Goal: Task Accomplishment & Management: Manage account settings

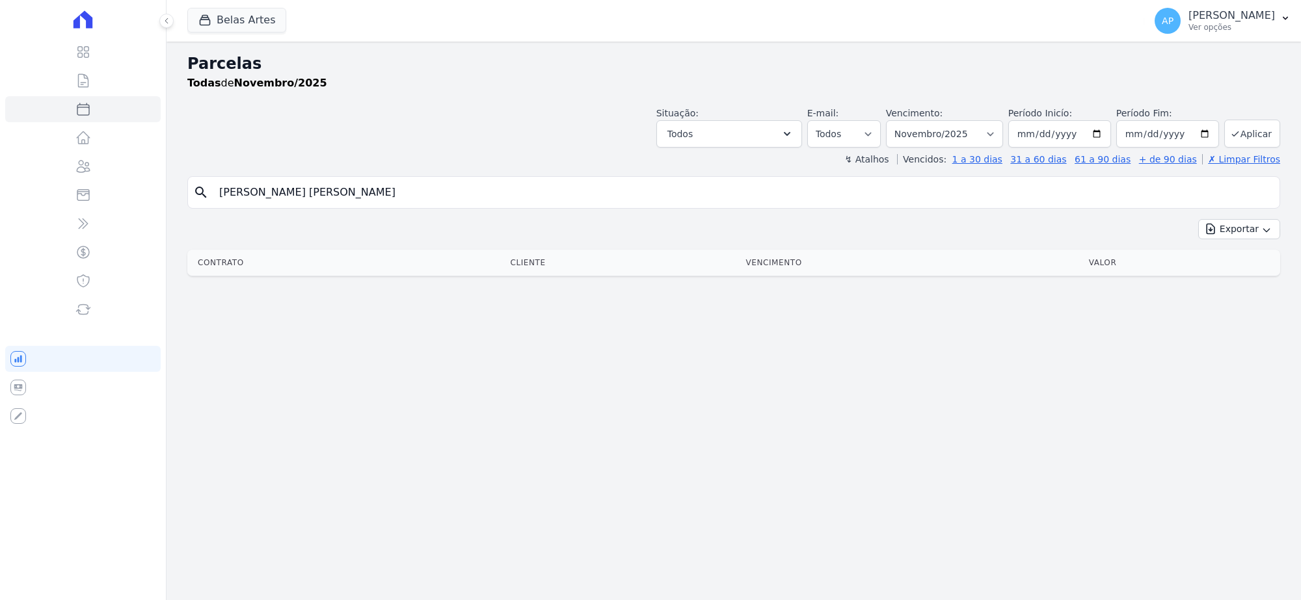
select select
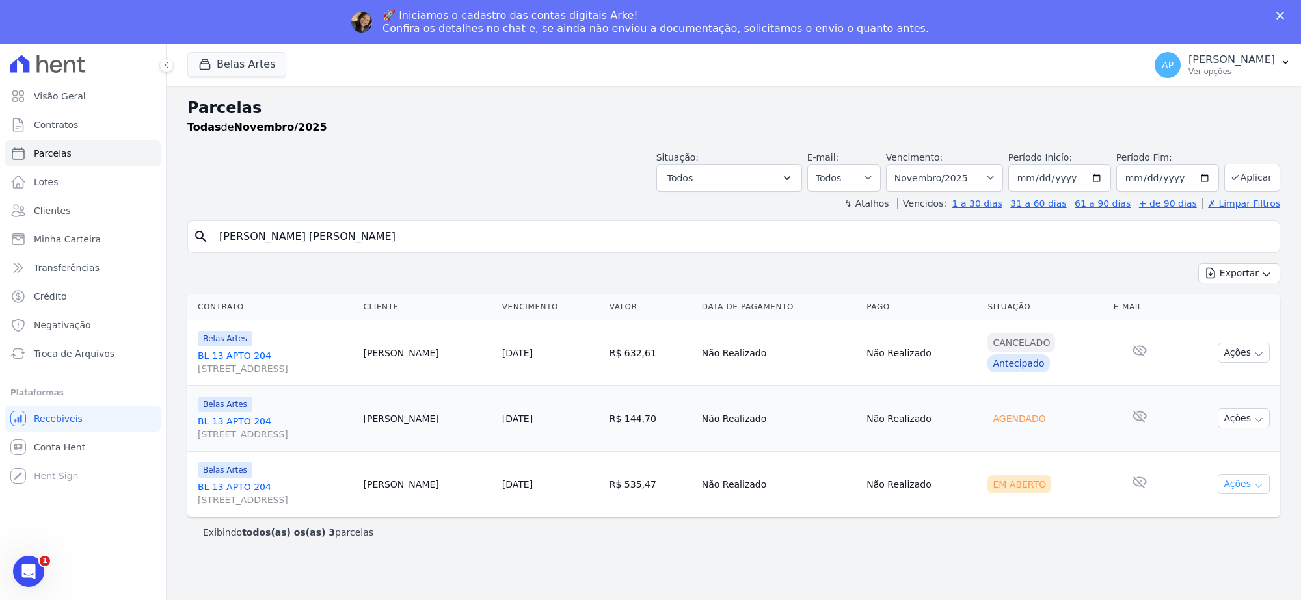
click at [1238, 485] on button "Ações" at bounding box center [1243, 484] width 52 height 20
click at [1197, 510] on link "Ver boleto" at bounding box center [1238, 514] width 125 height 24
click at [63, 359] on span "Troca de Arquivos" at bounding box center [74, 353] width 81 height 13
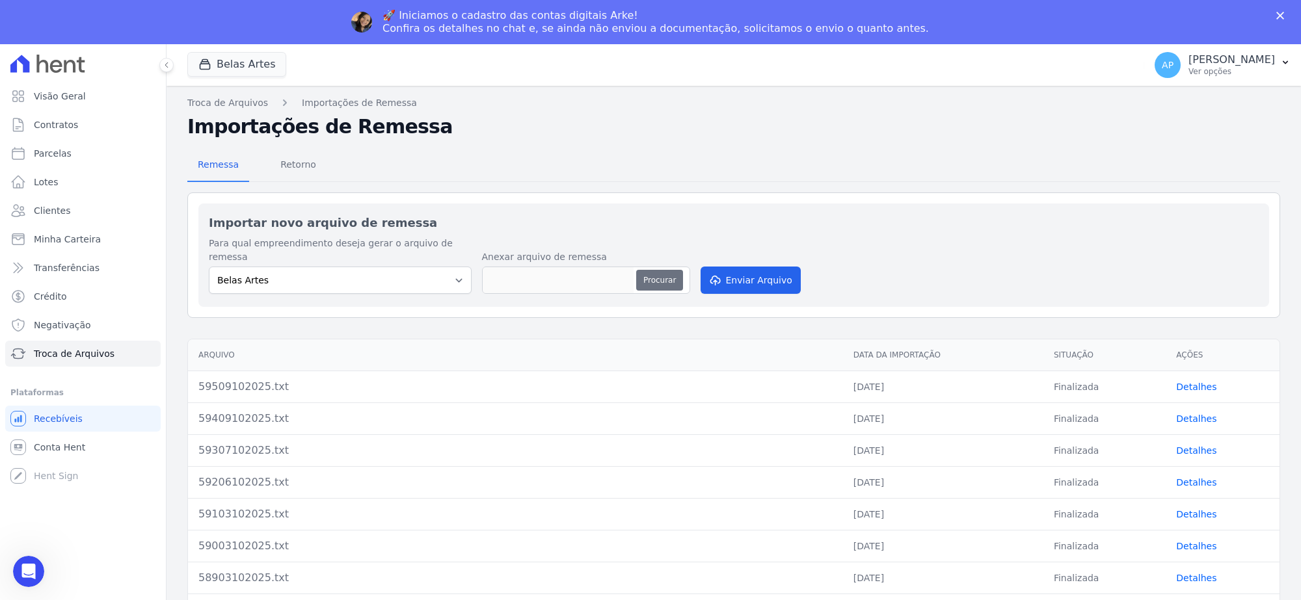
click at [646, 274] on button "Procurar" at bounding box center [659, 280] width 47 height 21
type input "59609102025.txt"
click at [749, 267] on button "Enviar Arquivo" at bounding box center [750, 280] width 100 height 27
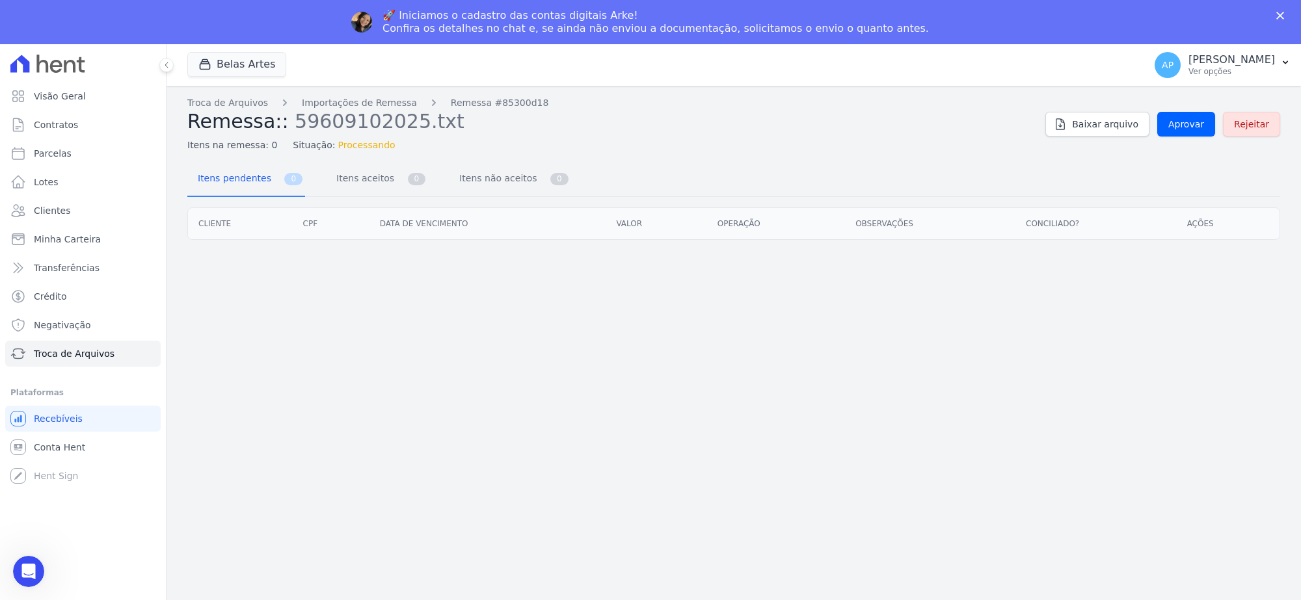
click at [1180, 138] on div "Troca de Arquivos Importações de Remessa Remessa #85300d18 Remessa:: 5960910202…" at bounding box center [733, 124] width 1093 height 56
click at [1179, 127] on span "Aprovar" at bounding box center [1186, 124] width 36 height 13
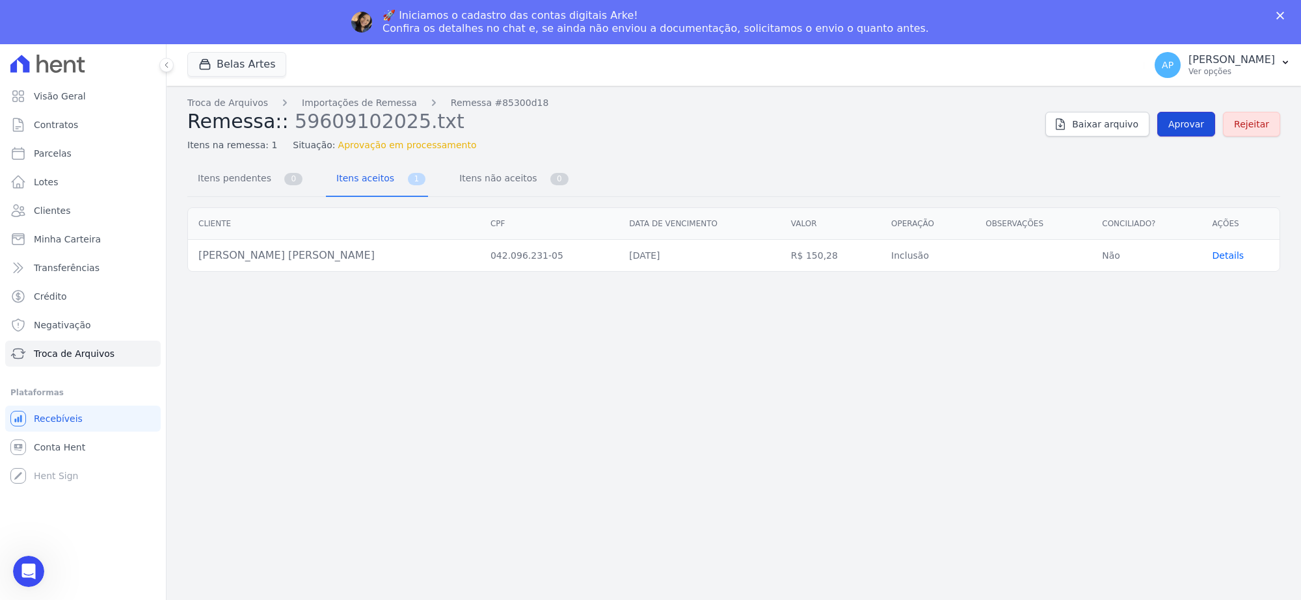
click at [1175, 122] on span "Aprovar" at bounding box center [1186, 124] width 36 height 13
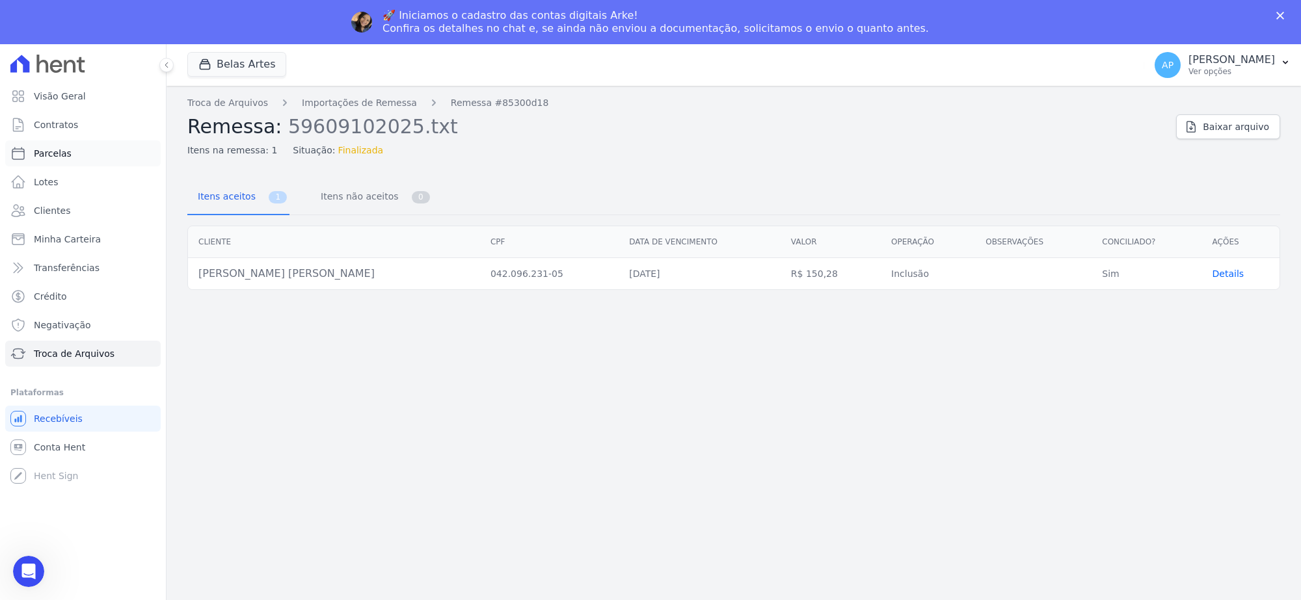
click at [42, 148] on span "Parcelas" at bounding box center [53, 153] width 38 height 13
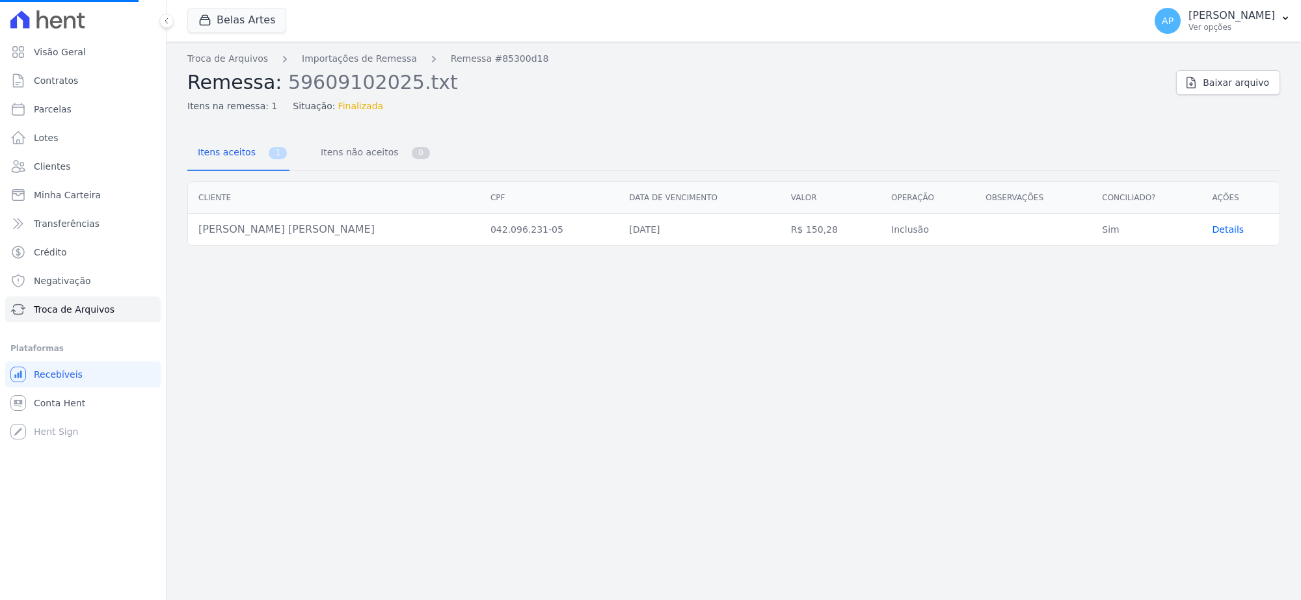
select select
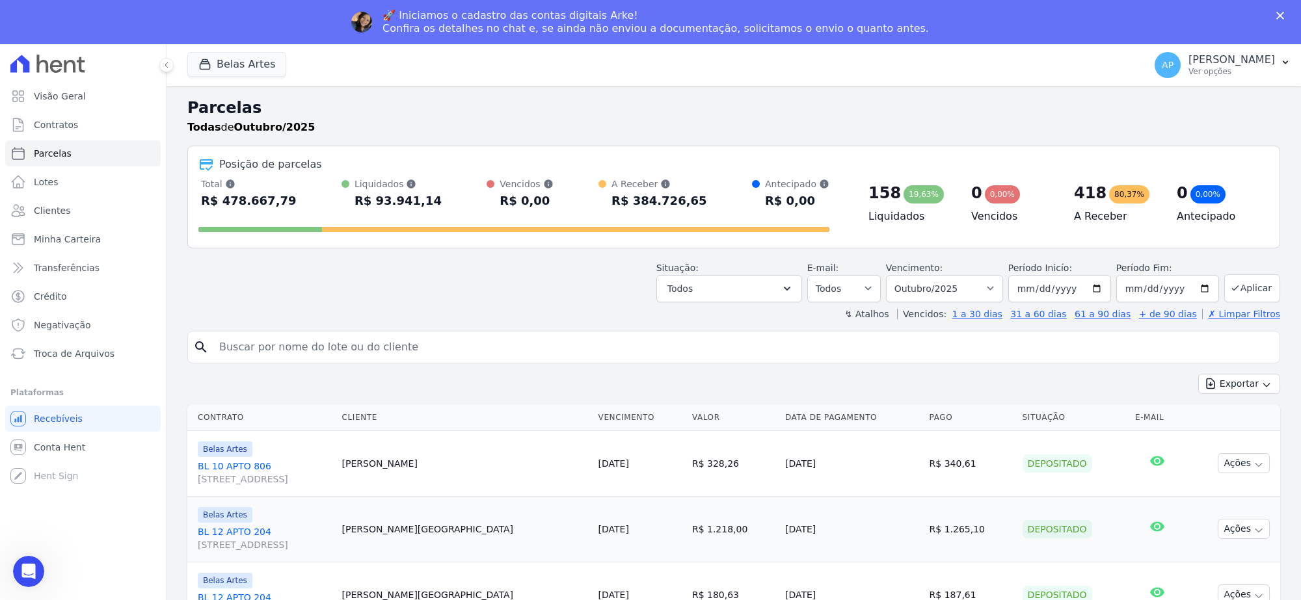
click at [381, 347] on input "search" at bounding box center [742, 347] width 1063 height 26
paste input "JESSICA FABIANA BRAGA"
type input "JESSICA FABIANA BRAGA"
select select
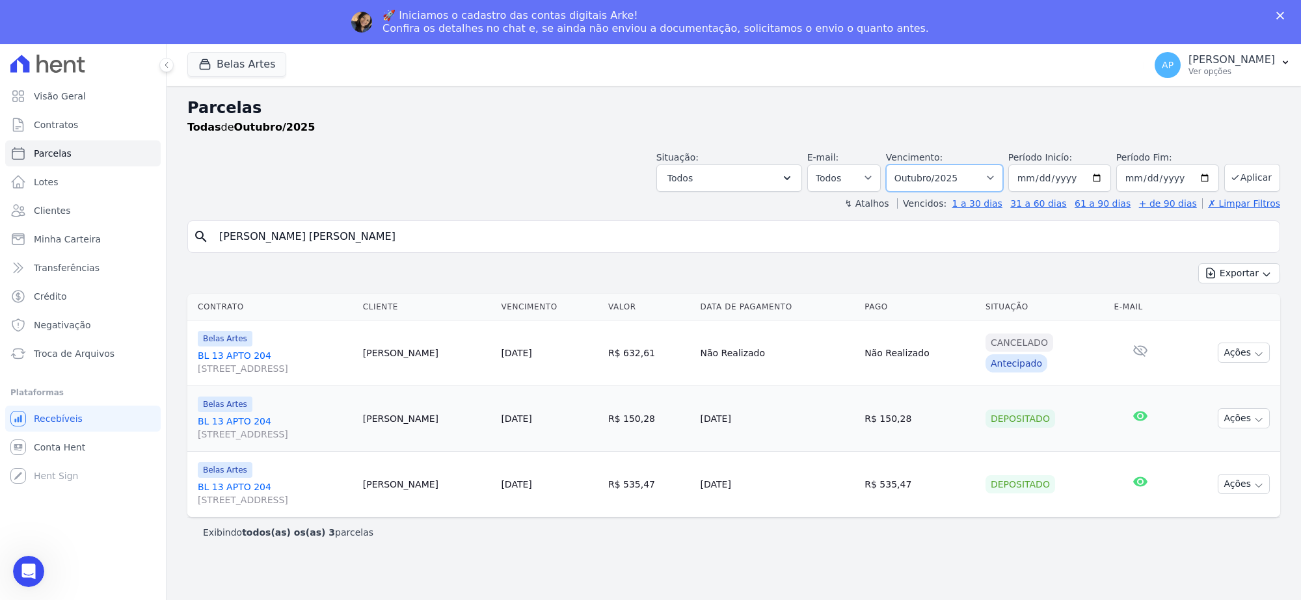
click at [943, 172] on select "Filtrar por período ──────── Todos os meses Setembro/2022 Outubro/2022 Novembro…" at bounding box center [944, 178] width 117 height 27
select select "11/2025"
click at [902, 165] on select "Filtrar por período ──────── Todos os meses Setembro/2022 Outubro/2022 Novembro…" at bounding box center [944, 178] width 117 height 27
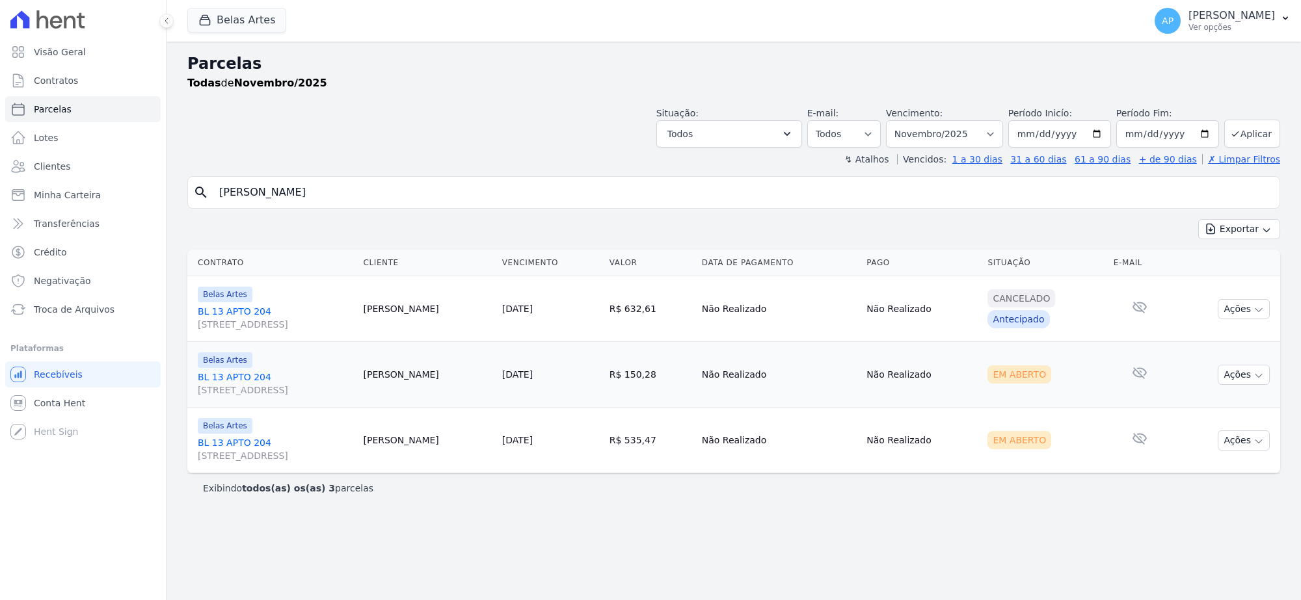
select select
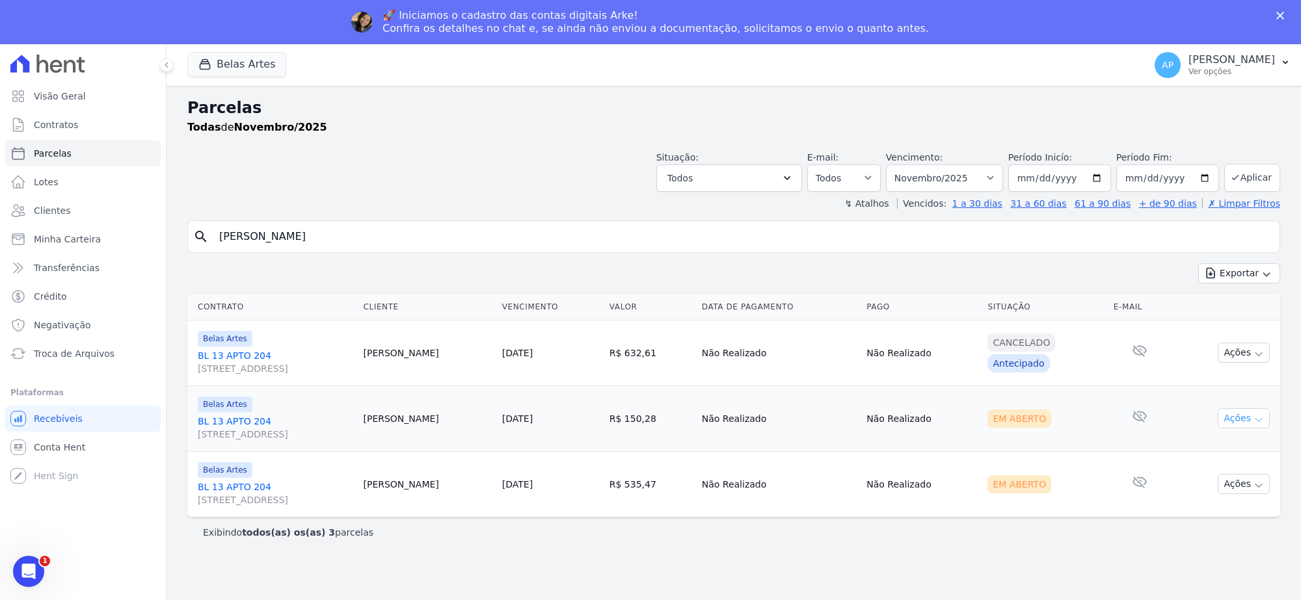
click at [1250, 421] on button "Ações" at bounding box center [1243, 418] width 52 height 20
click at [1197, 447] on link "Ver boleto" at bounding box center [1238, 448] width 125 height 24
drag, startPoint x: 434, startPoint y: 242, endPoint x: 8, endPoint y: 204, distance: 427.7
click at [8, 204] on div "Visão Geral Contratos Parcelas Lotes Clientes Minha Carteira Transferências Cré…" at bounding box center [650, 344] width 1301 height 600
paste input "oão Gabriel de Barros Guimarães"
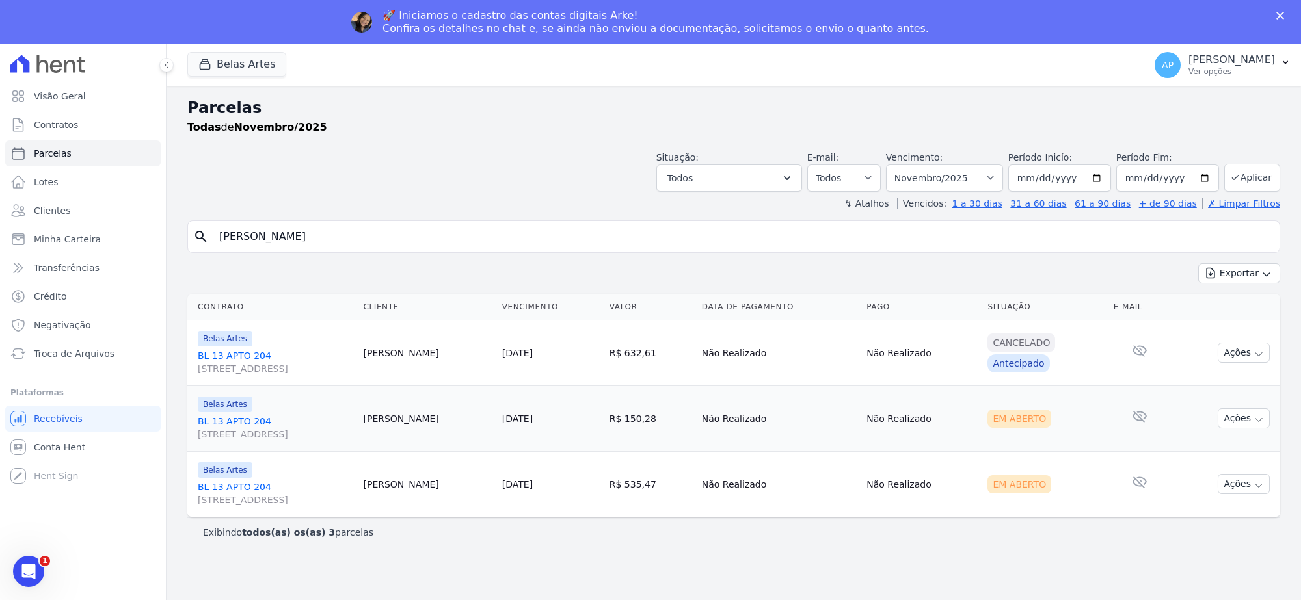
type input "[PERSON_NAME] [PERSON_NAME]"
select select
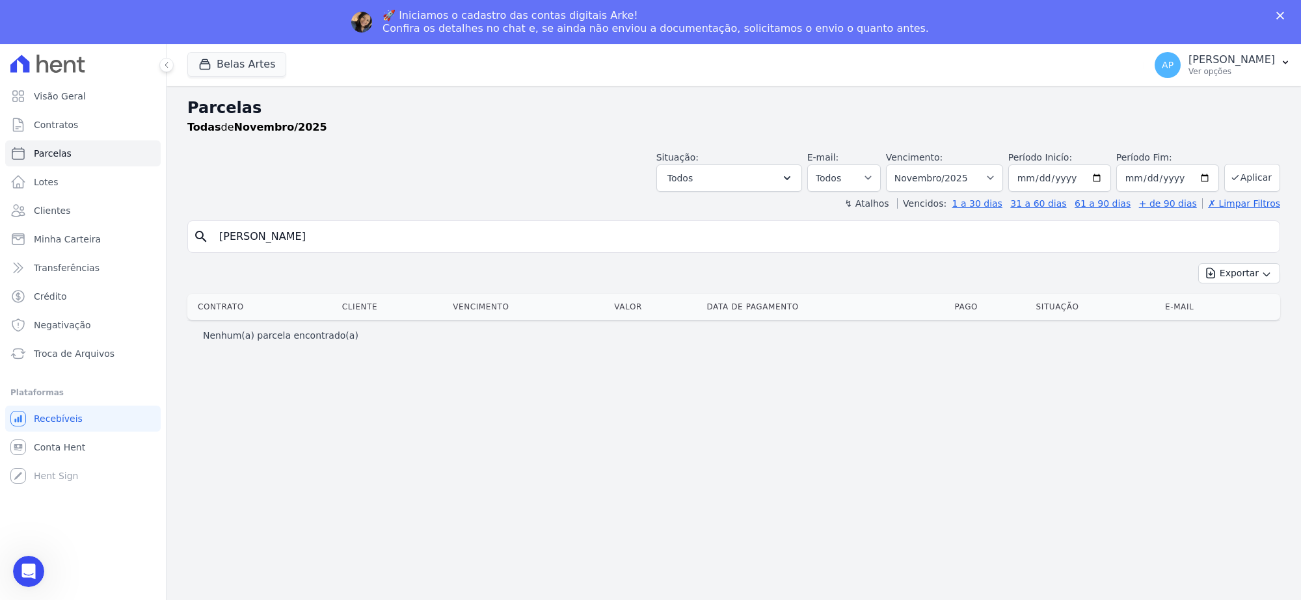
click at [960, 141] on header "Parcelas Todas de Novembro/2025 Situação: Agendado Em Aberto Pago Processando C…" at bounding box center [733, 153] width 1093 height 114
click at [964, 174] on select "Filtrar por período ──────── Todos os meses Setembro/2022 Outubro/2022 Novembro…" at bounding box center [944, 178] width 117 height 27
select select "10/2025"
click at [902, 165] on select "Filtrar por período ──────── Todos os meses Setembro/2022 Outubro/2022 Novembro…" at bounding box center [944, 178] width 117 height 27
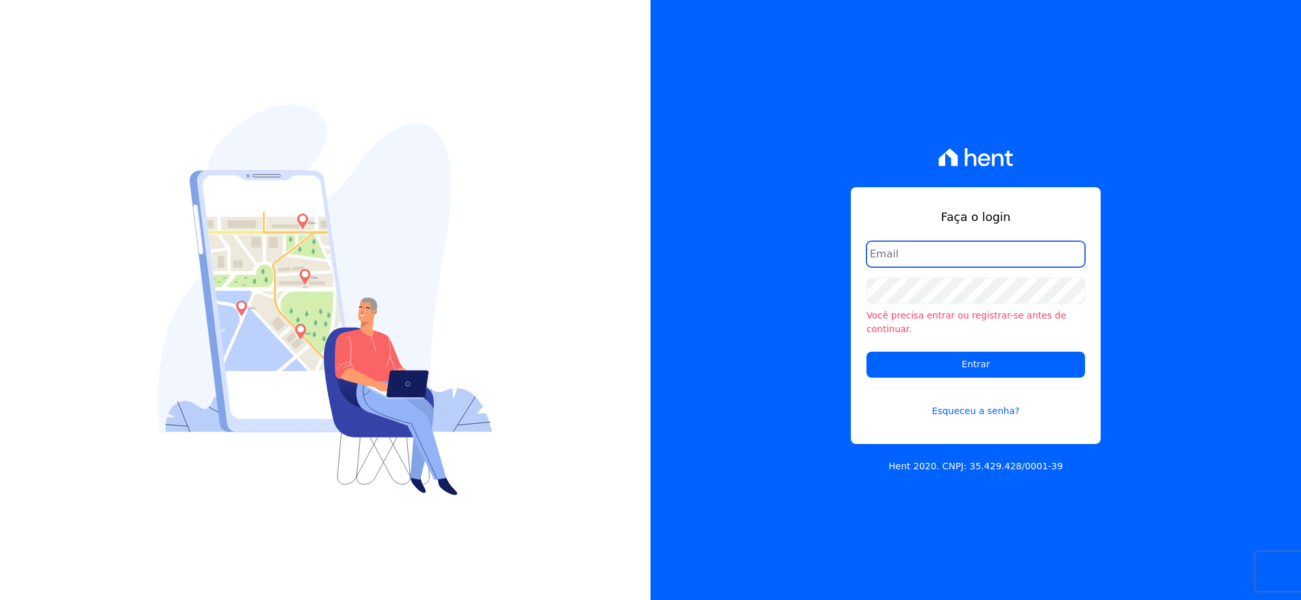
click at [936, 261] on input "email" at bounding box center [975, 254] width 219 height 26
type input "rh@cesariengenharia.com.br"
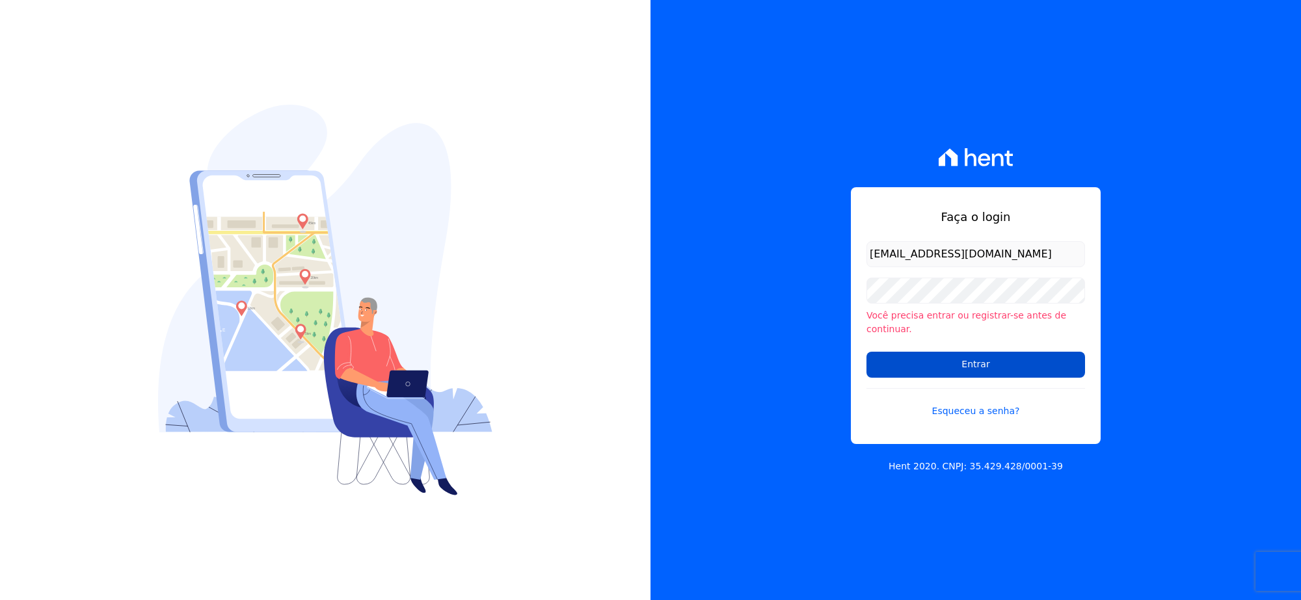
click at [935, 352] on input "Entrar" at bounding box center [975, 365] width 219 height 26
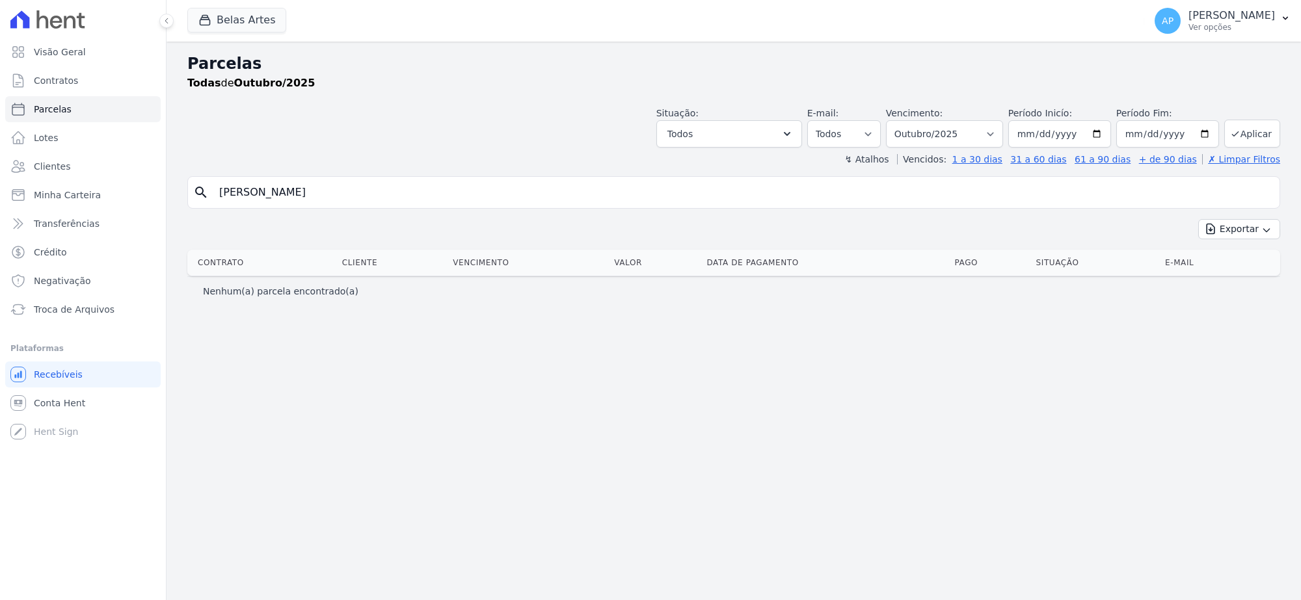
select select
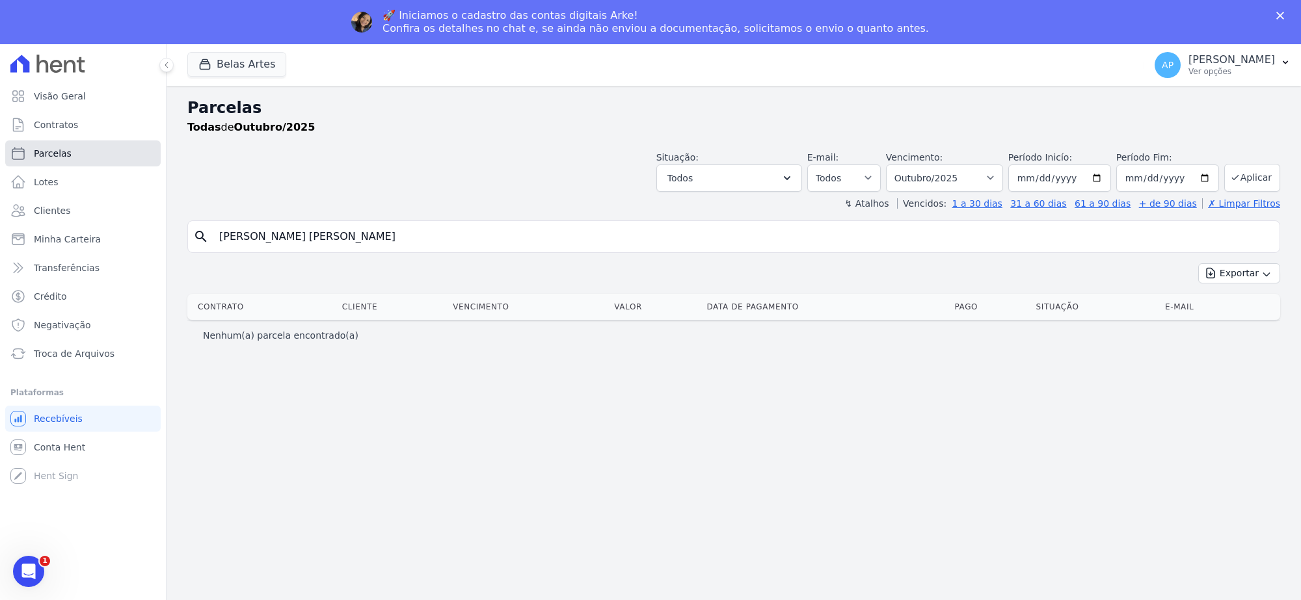
click at [56, 152] on span "Parcelas" at bounding box center [53, 153] width 38 height 13
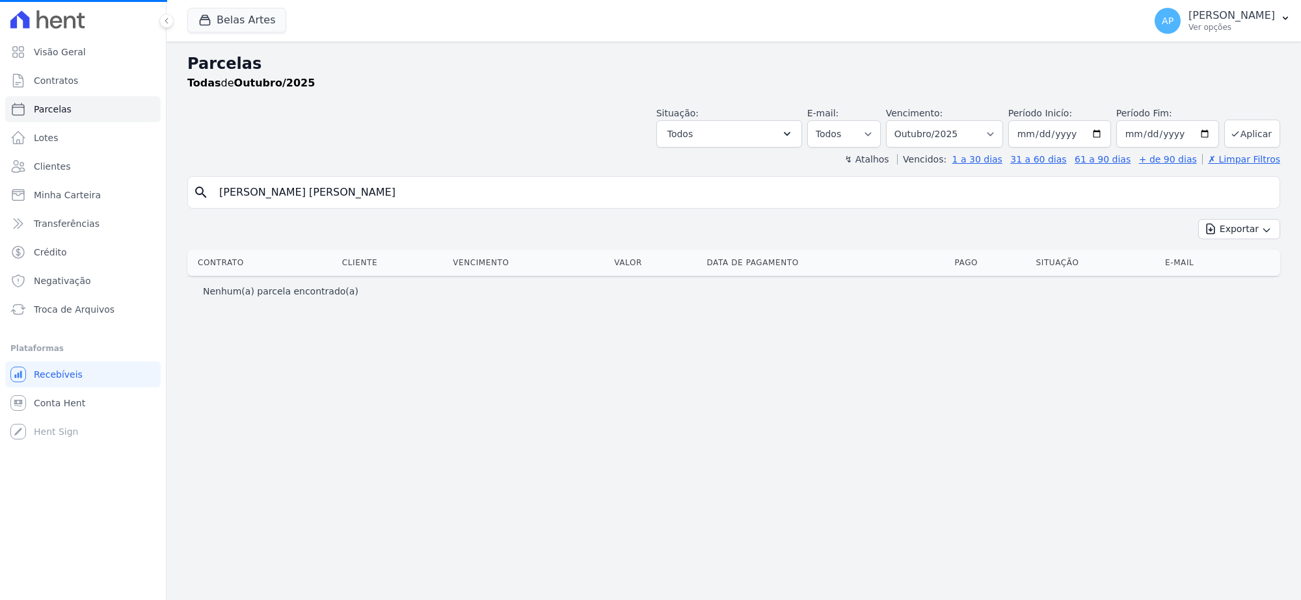
select select
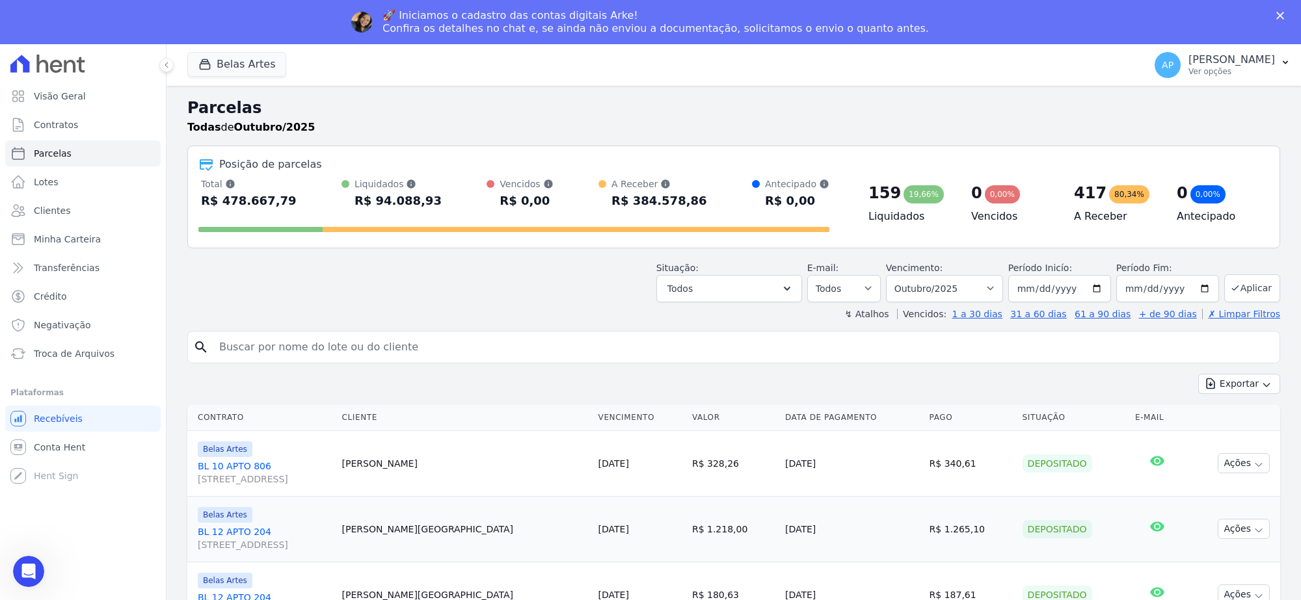
click at [342, 352] on input "search" at bounding box center [742, 347] width 1063 height 26
paste input "[PERSON_NAME]"
drag, startPoint x: 393, startPoint y: 346, endPoint x: 280, endPoint y: 347, distance: 113.8
click at [280, 347] on input "[PERSON_NAME]" at bounding box center [742, 347] width 1063 height 26
type input "João Gabriel"
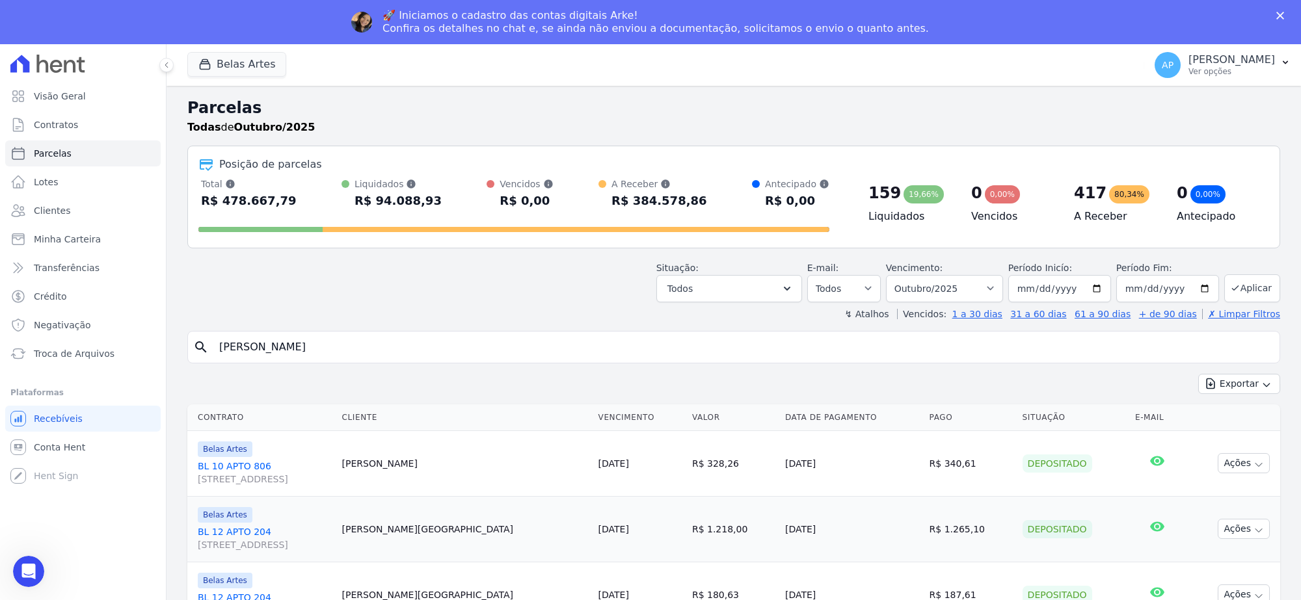
select select
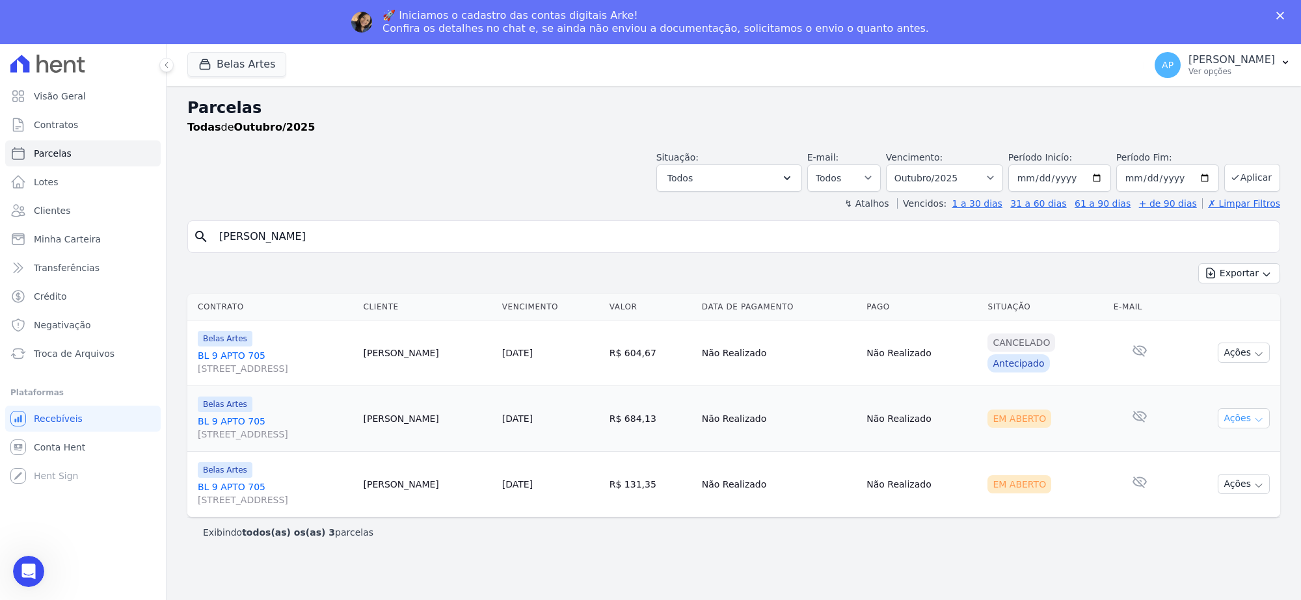
click at [1258, 421] on icon "button" at bounding box center [1258, 420] width 10 height 10
click at [1220, 447] on link "Ver boleto" at bounding box center [1238, 448] width 125 height 24
click at [1097, 476] on div "Em Aberto" at bounding box center [1044, 484] width 115 height 18
click at [1236, 478] on button "Ações" at bounding box center [1243, 484] width 52 height 20
click at [1191, 511] on link "Ver boleto" at bounding box center [1238, 514] width 125 height 24
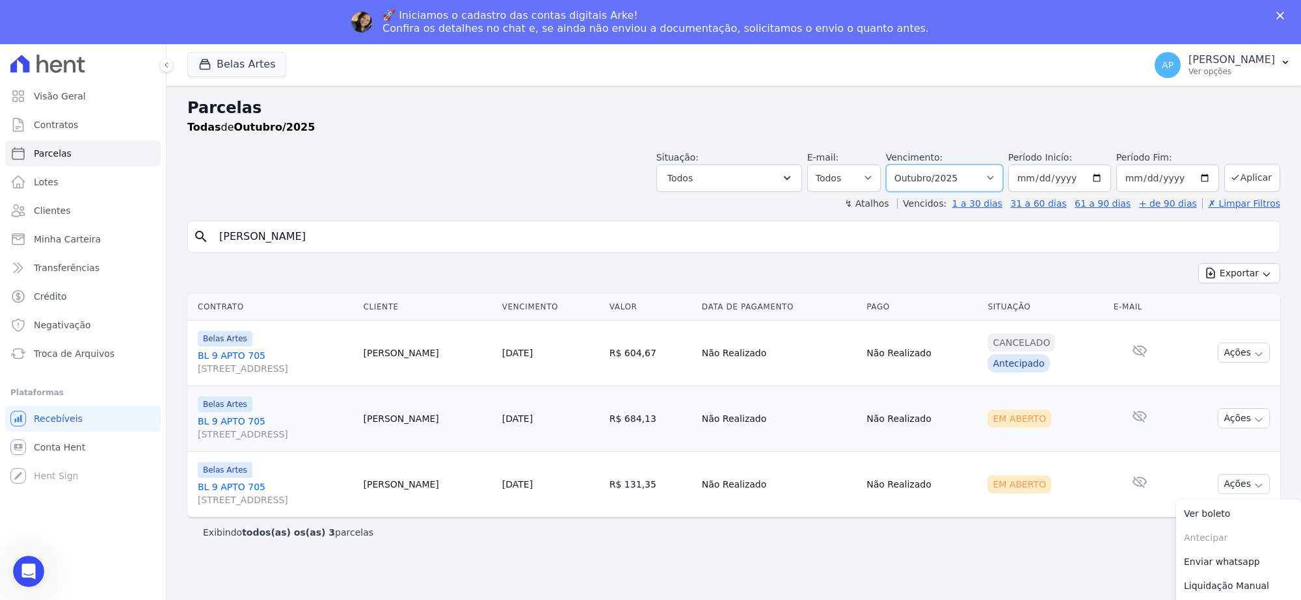
drag, startPoint x: 923, startPoint y: 172, endPoint x: 957, endPoint y: 189, distance: 37.5
click at [923, 172] on select "[GEOGRAPHIC_DATA] por período ──────── Todos os meses Setembro/2022 Outubro/202…" at bounding box center [944, 178] width 117 height 27
select select "07/2025"
click at [902, 165] on select "[GEOGRAPHIC_DATA] por período ──────── Todos os meses Setembro/2022 Outubro/202…" at bounding box center [944, 178] width 117 height 27
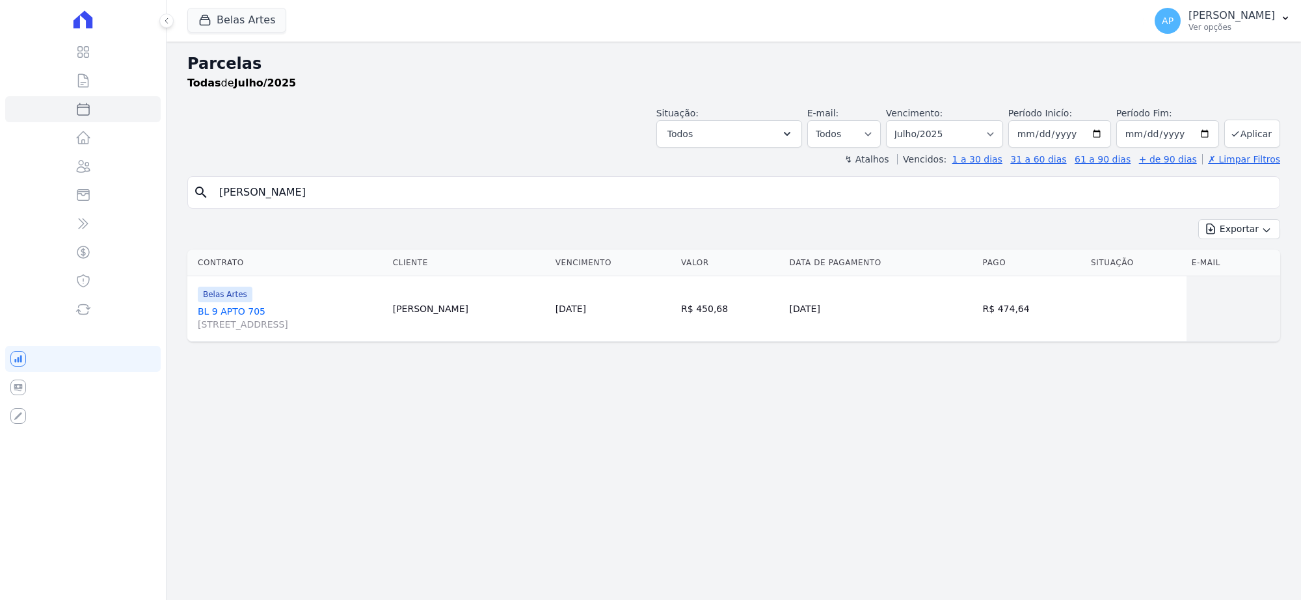
select select
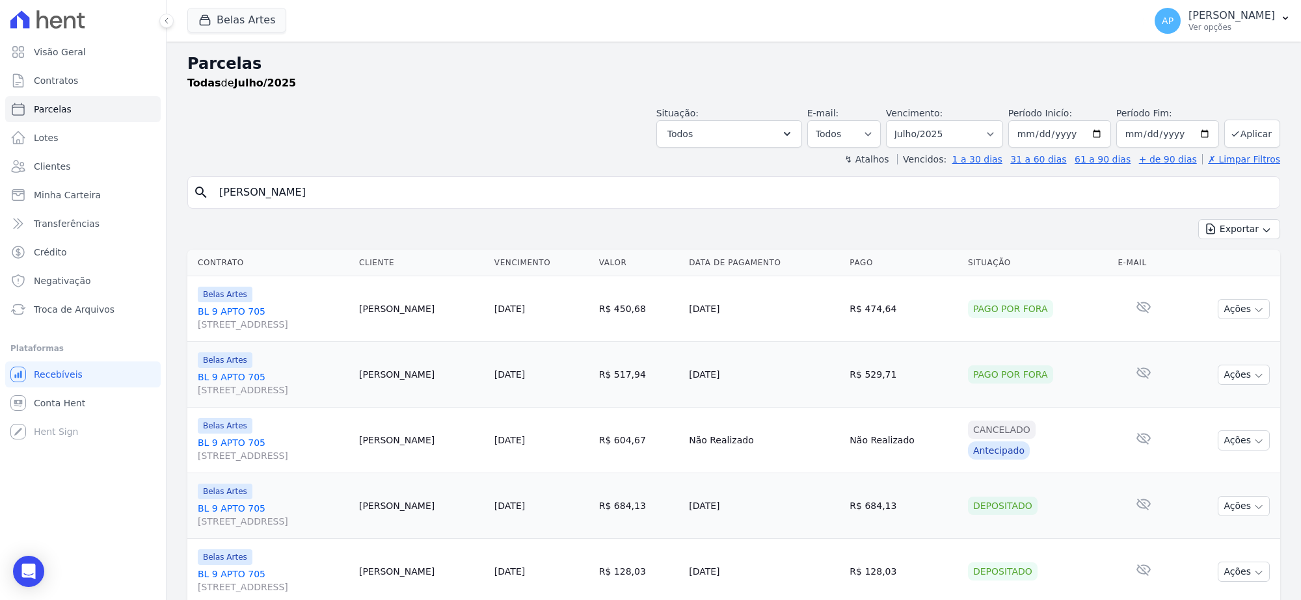
drag, startPoint x: 339, startPoint y: 199, endPoint x: 223, endPoint y: 191, distance: 116.1
click at [5, 197] on div "Visão Geral Contratos Parcelas Lotes Clientes Minha Carteira Transferências Cré…" at bounding box center [650, 300] width 1301 height 600
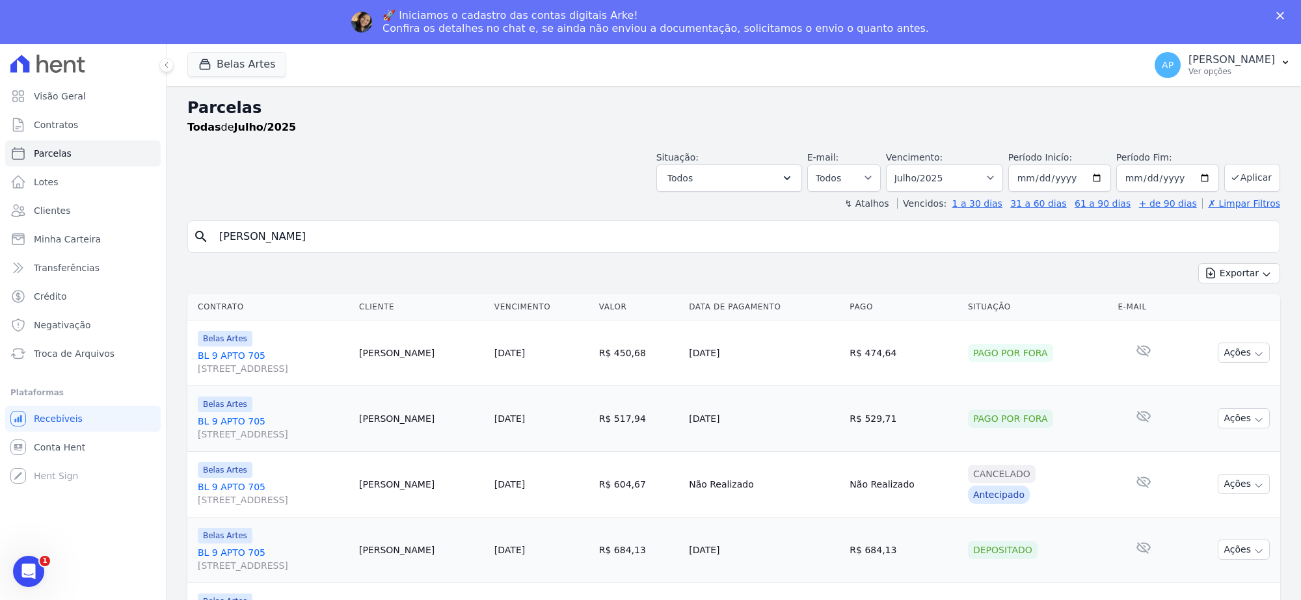
paste input "3.439,50"
type input "3"
type input "N"
type input "[PERSON_NAME]"
select select
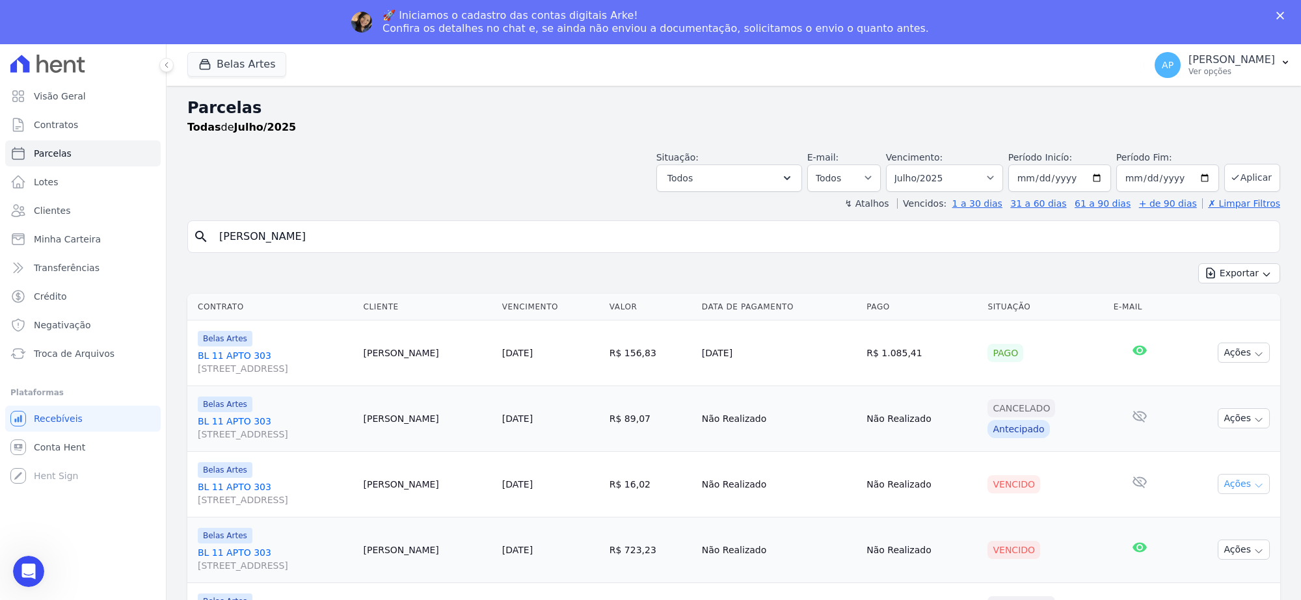
click at [1219, 483] on button "Ações" at bounding box center [1243, 484] width 52 height 20
click at [232, 484] on link "BL 11 APTO 303 Rua 16, 1144, Fortaleza" at bounding box center [275, 494] width 155 height 26
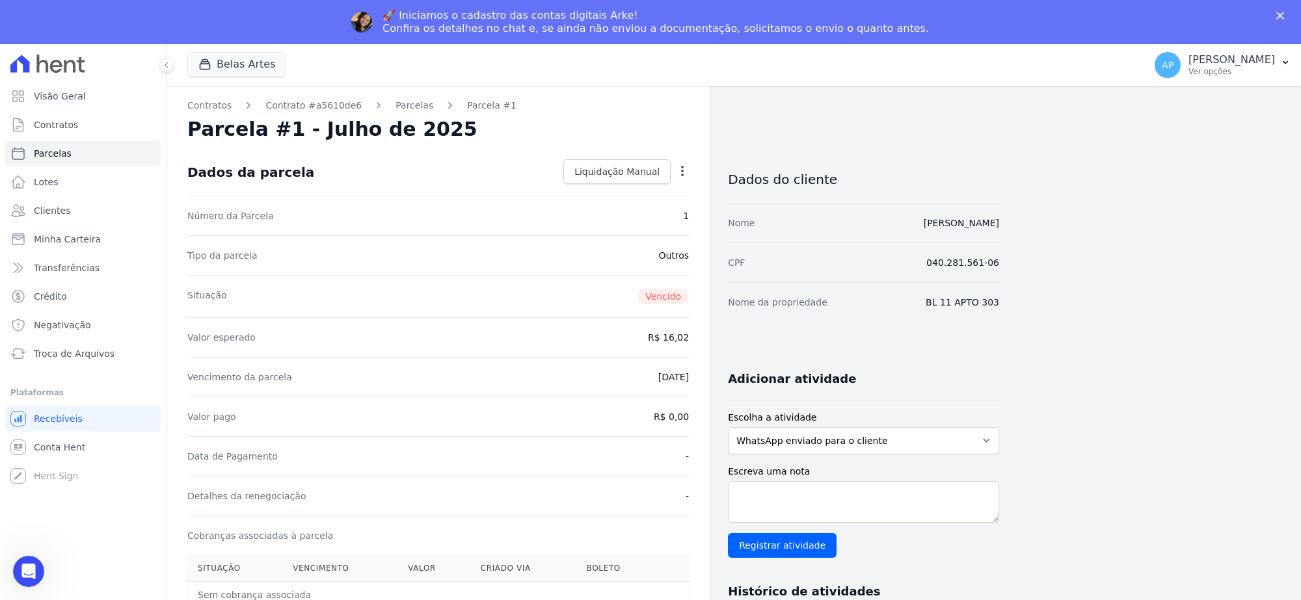
click at [683, 177] on icon "button" at bounding box center [682, 171] width 13 height 13
click at [603, 192] on link "Alterar" at bounding box center [626, 189] width 114 height 23
click at [665, 173] on span "Salvar" at bounding box center [663, 171] width 29 height 13
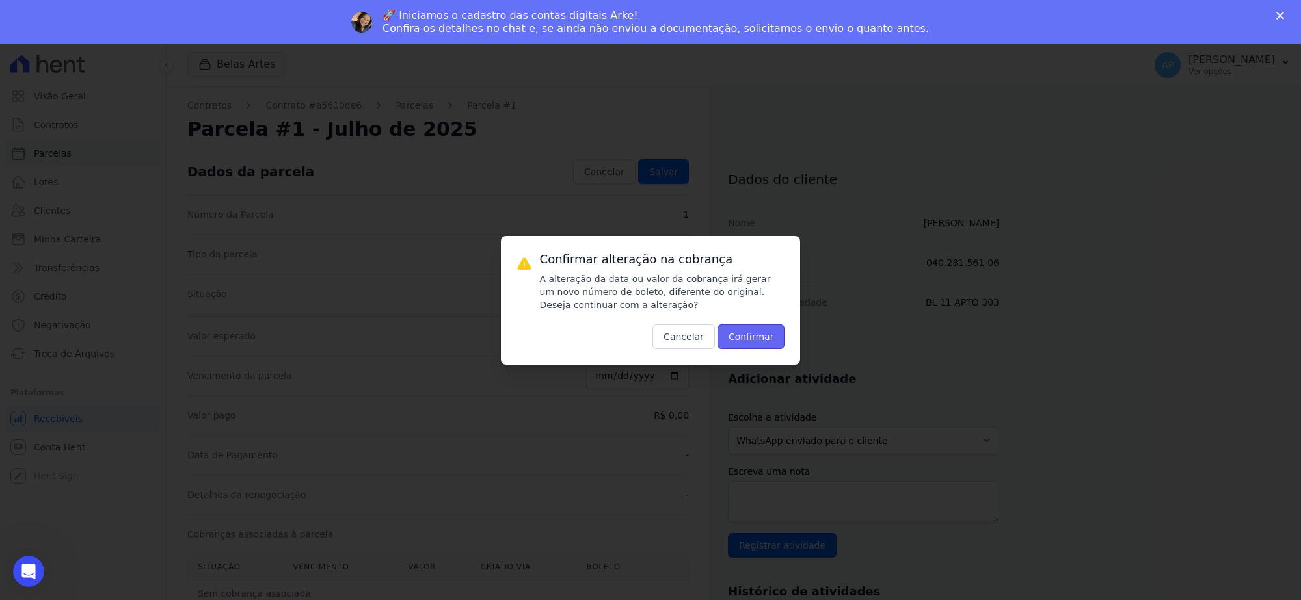
click at [741, 339] on button "Confirmar" at bounding box center [751, 337] width 68 height 25
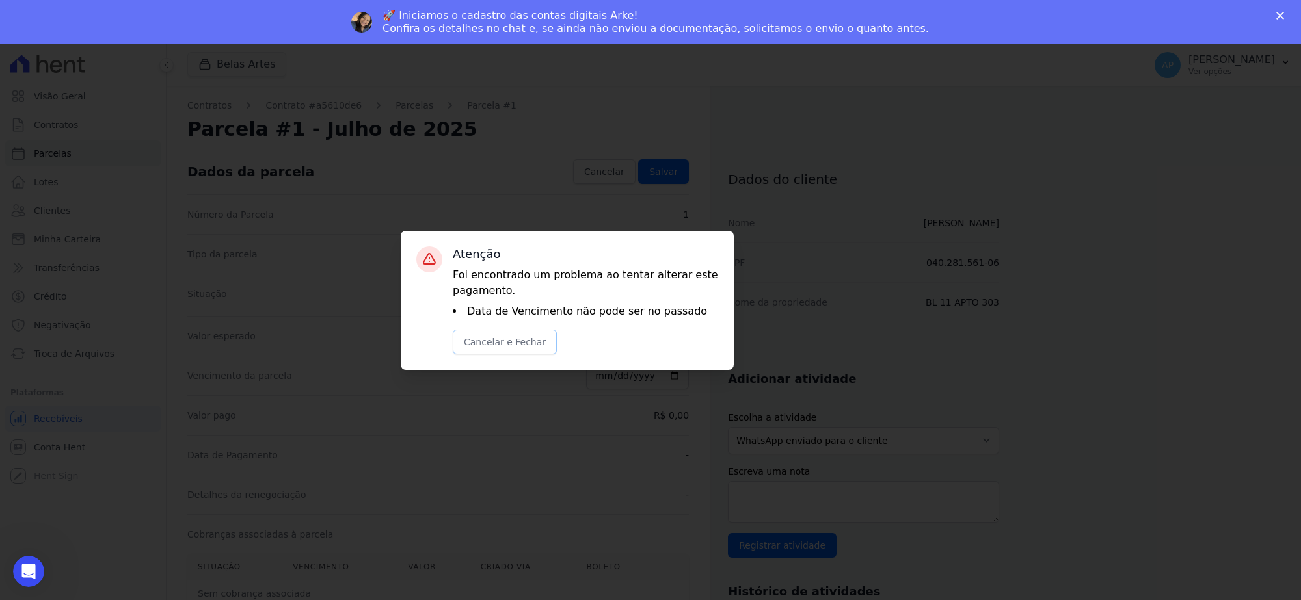
click at [507, 343] on button "Cancelar e Fechar" at bounding box center [505, 342] width 104 height 25
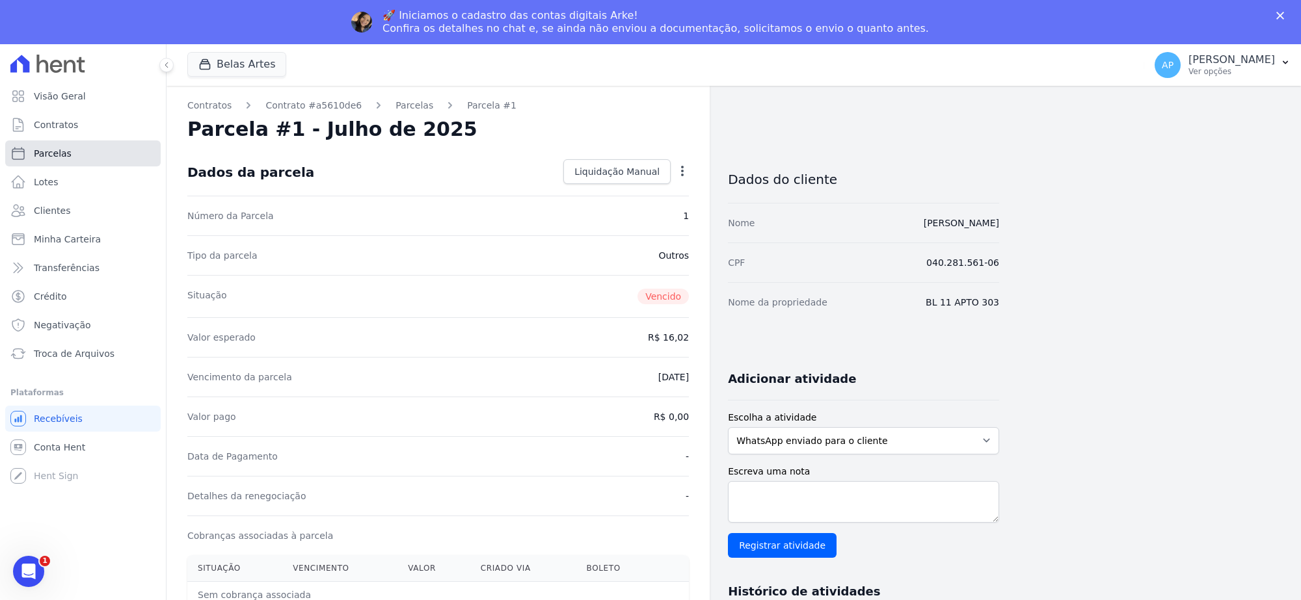
click at [54, 156] on span "Parcelas" at bounding box center [53, 153] width 38 height 13
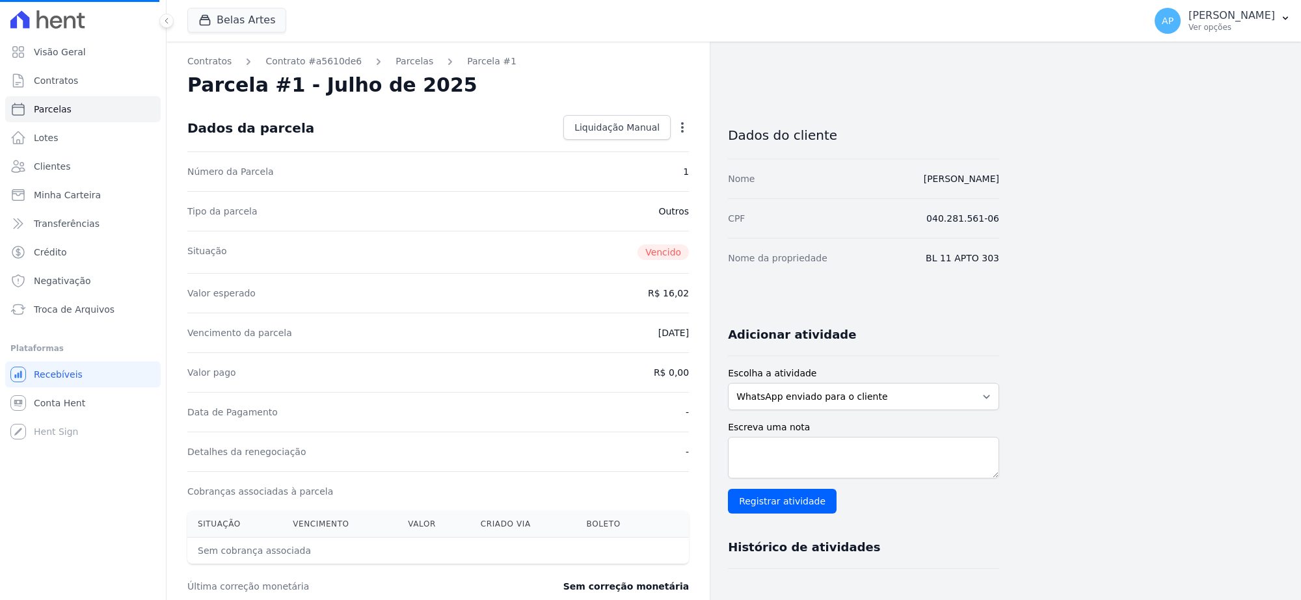
select select
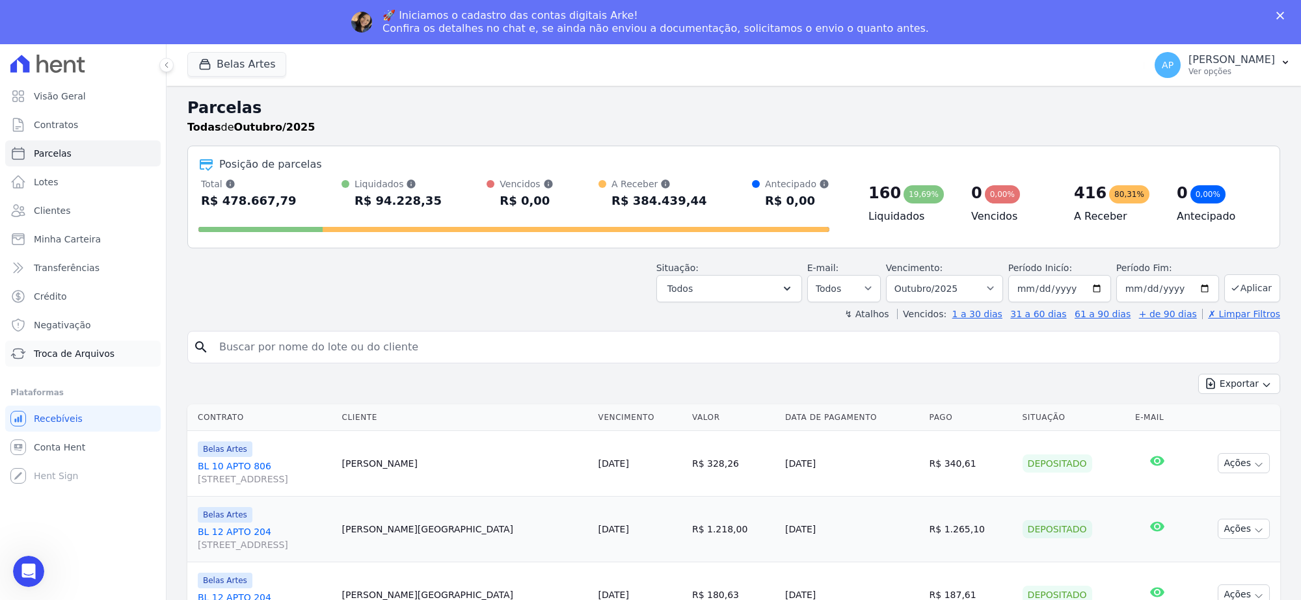
click at [79, 355] on span "Troca de Arquivos" at bounding box center [74, 353] width 81 height 13
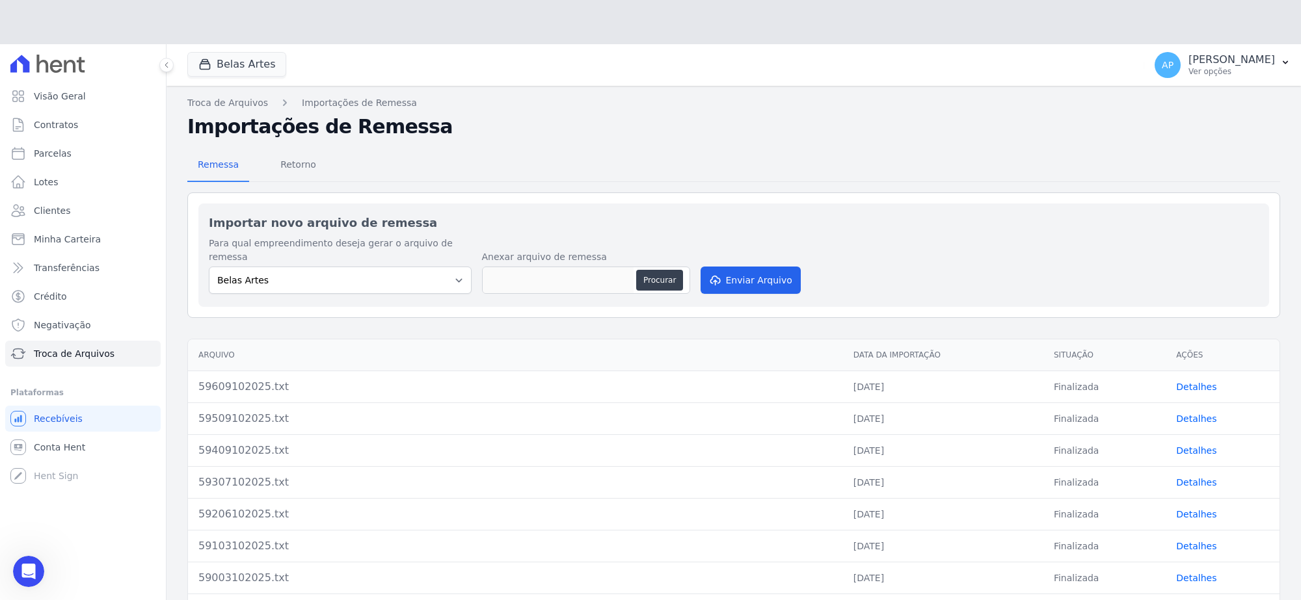
click at [661, 222] on div "Importar novo arquivo de remessa Para qual empreendimento deseja gerar o arquiv…" at bounding box center [733, 255] width 1070 height 103
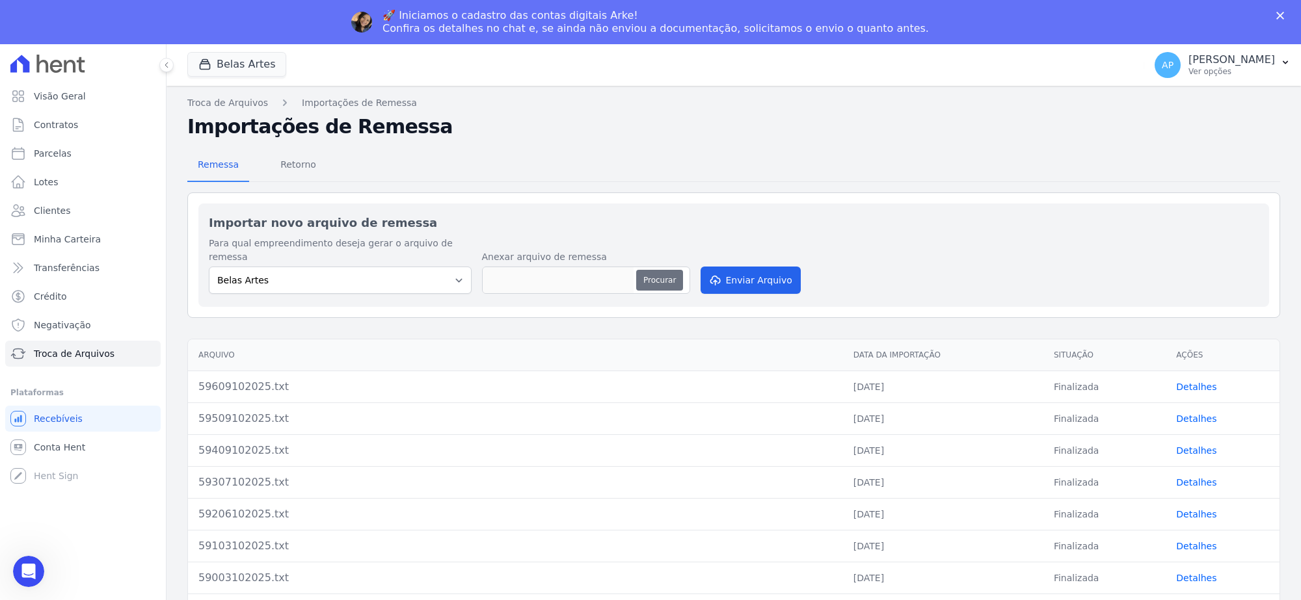
click at [658, 270] on button "Procurar" at bounding box center [659, 280] width 47 height 21
type input "59709102025.TXT"
click at [745, 271] on button "Enviar Arquivo" at bounding box center [750, 280] width 100 height 27
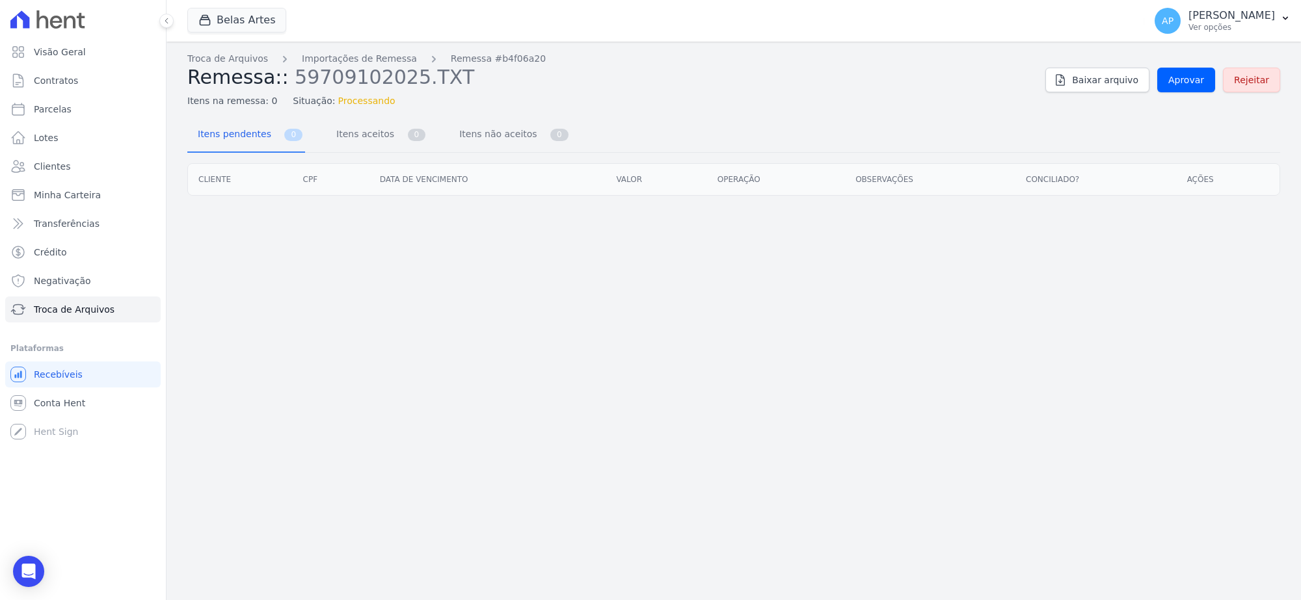
click at [745, 270] on div "Troca de Arquivos Importações de Remessa Remessa #b4f06a20 Remessa:: 5970910202…" at bounding box center [733, 321] width 1134 height 559
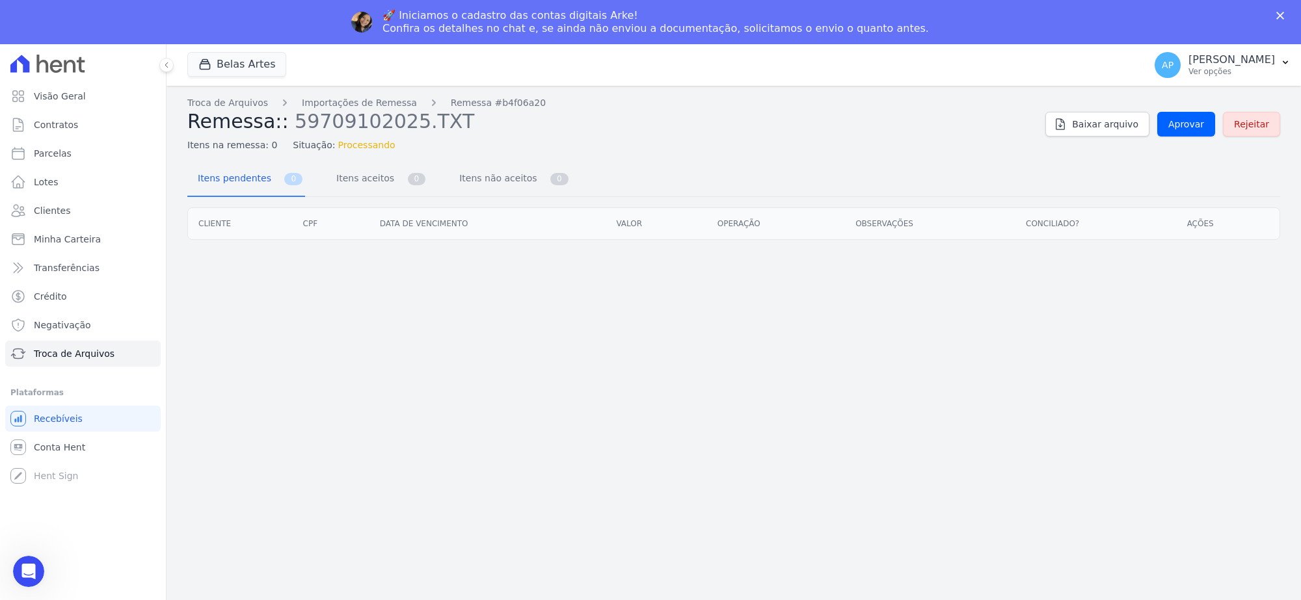
click at [1188, 73] on p "Ver opções" at bounding box center [1231, 71] width 86 height 10
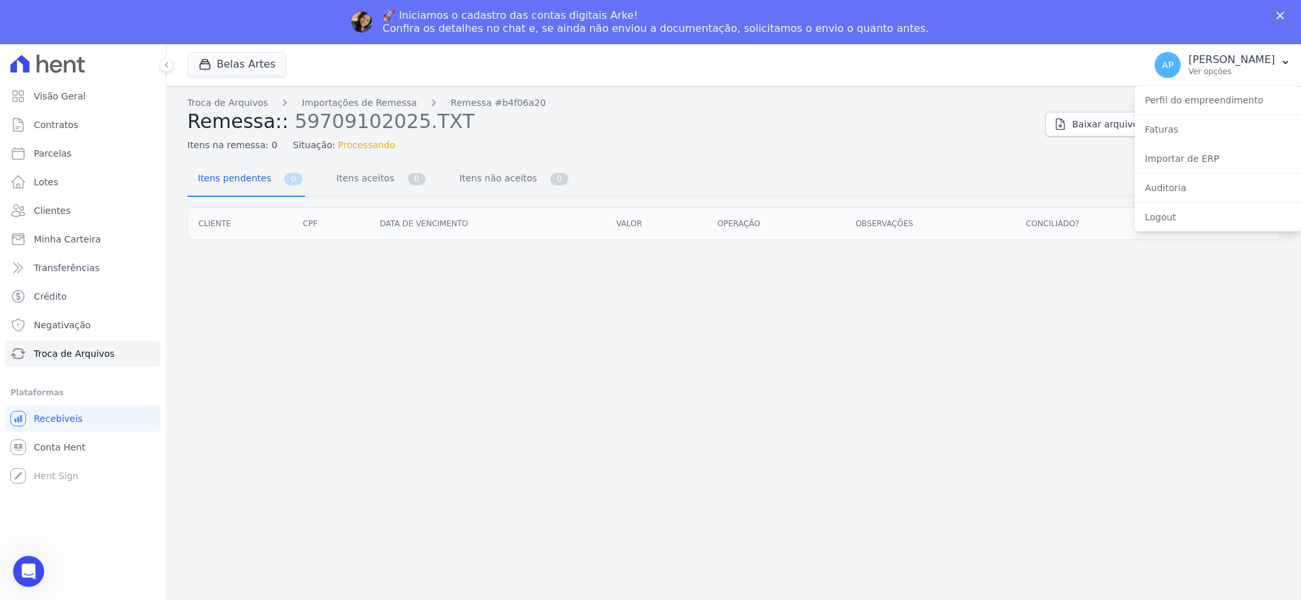
click at [866, 278] on div "Troca de Arquivos Importações de Remessa Remessa #b4f06a20 Remessa:: 5970910202…" at bounding box center [733, 365] width 1134 height 559
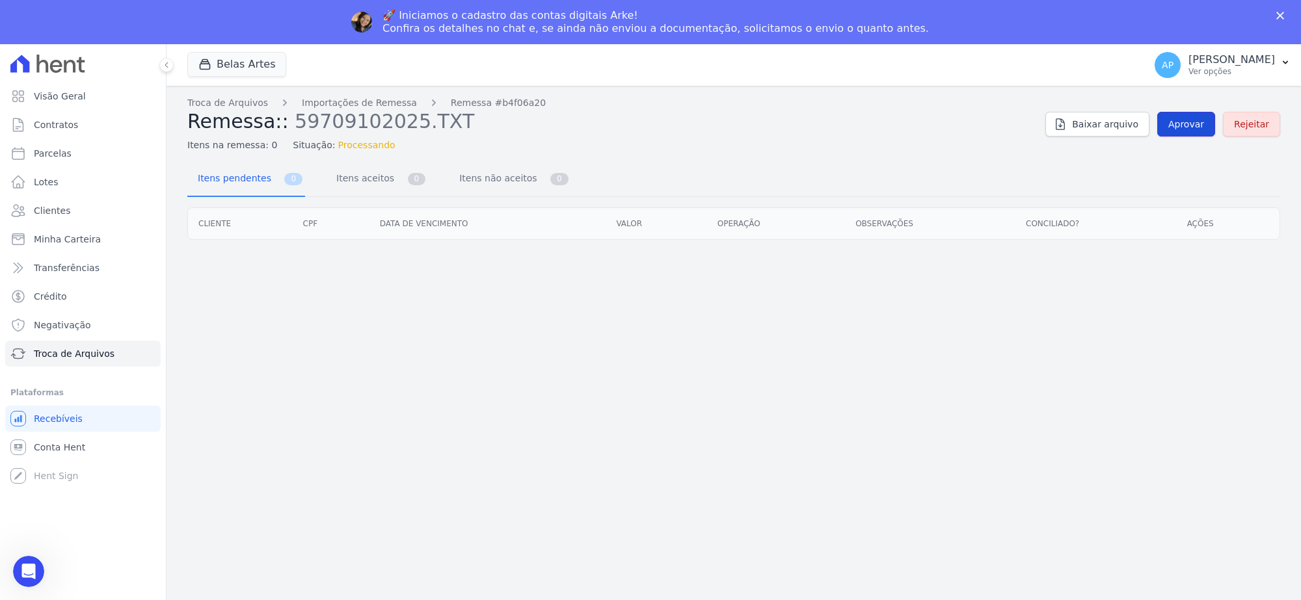
click at [1176, 132] on link "Aprovar" at bounding box center [1186, 124] width 58 height 25
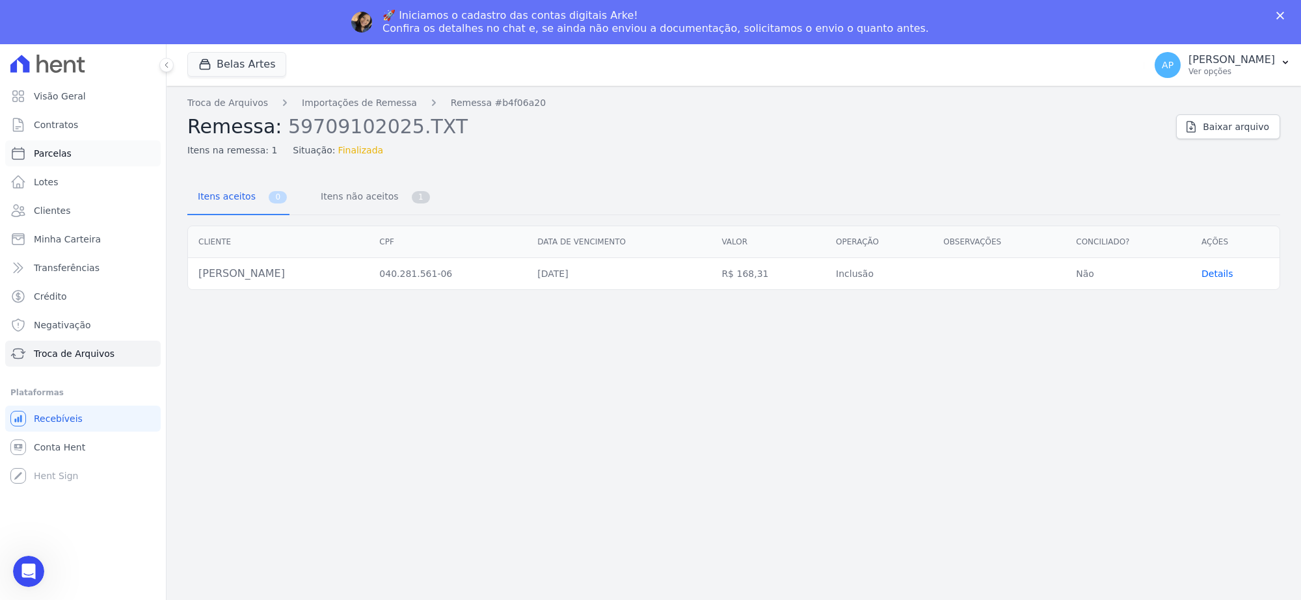
click at [51, 150] on span "Parcelas" at bounding box center [53, 153] width 38 height 13
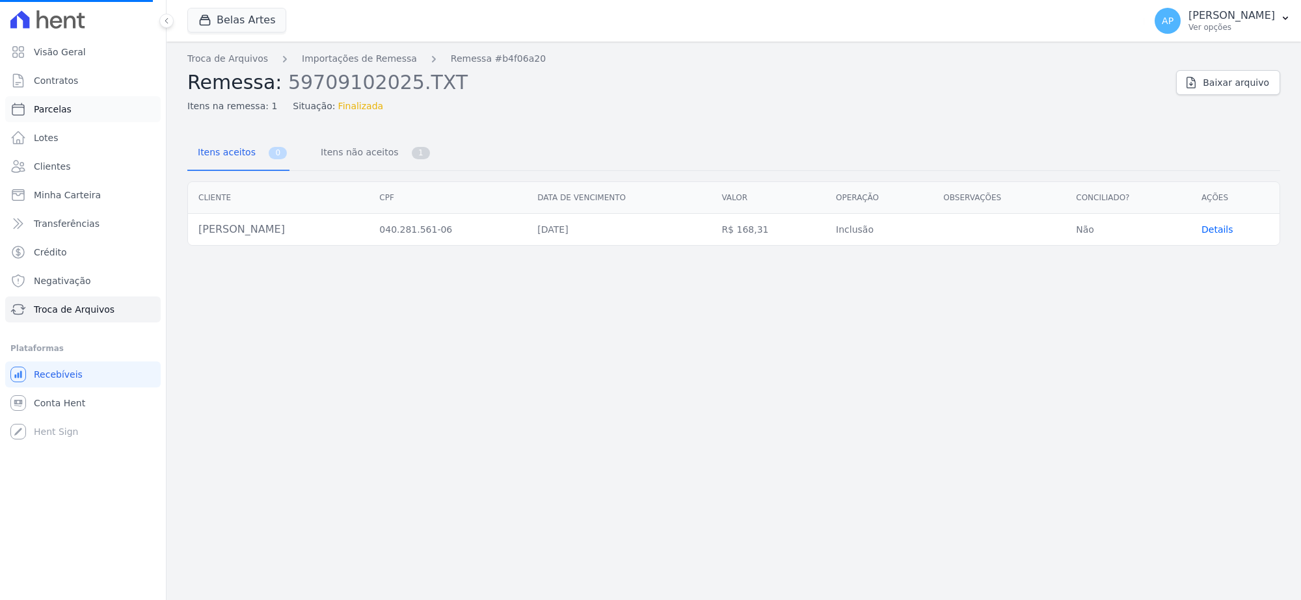
select select
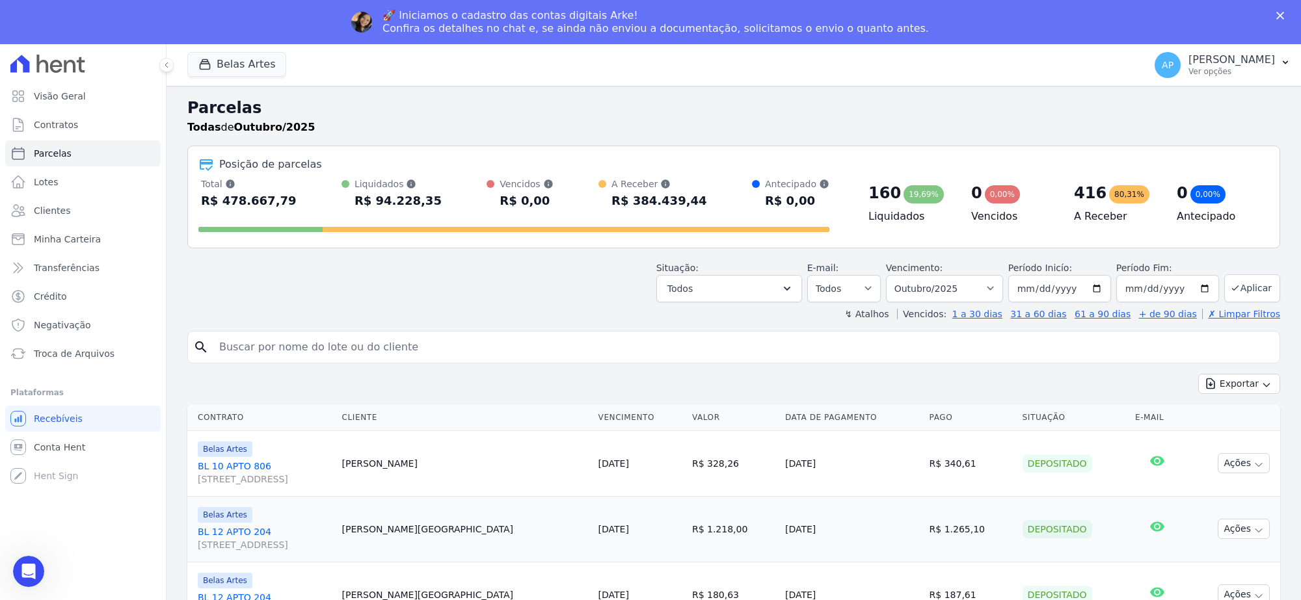
click at [352, 287] on div "Situação: Agendado Em Aberto Pago Processando Cancelado Vencido Transferindo De…" at bounding box center [733, 279] width 1093 height 46
click at [338, 347] on input "search" at bounding box center [742, 347] width 1063 height 26
type input "MAYAR"
select select
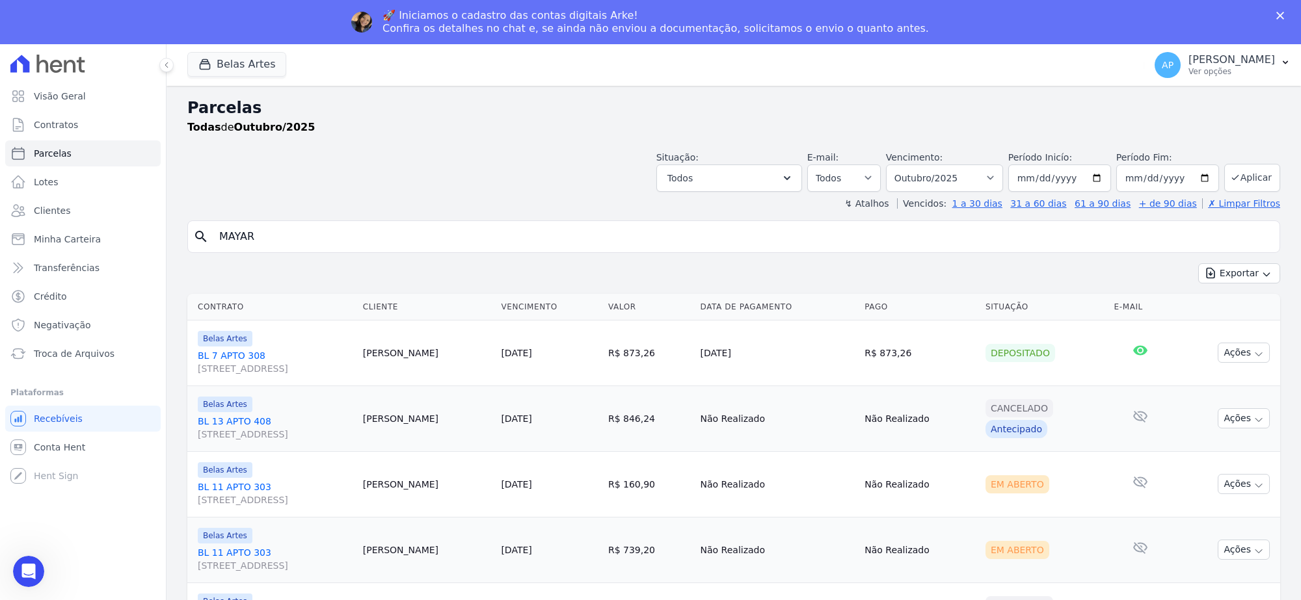
click at [300, 231] on input "MAYAR" at bounding box center [742, 237] width 1063 height 26
type input "[PERSON_NAME]"
select select
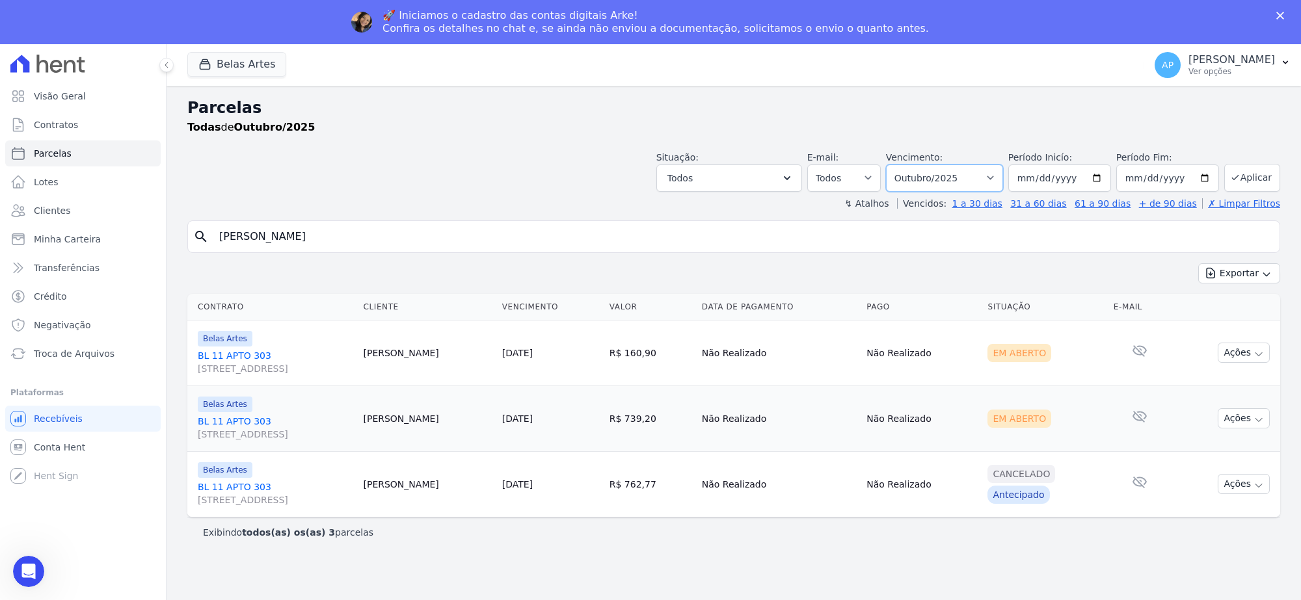
click at [935, 176] on select "[GEOGRAPHIC_DATA] por período ──────── Todos os meses Setembro/2022 Outubro/202…" at bounding box center [944, 178] width 117 height 27
select select "07/2025"
click at [902, 165] on select "[GEOGRAPHIC_DATA] por período ──────── Todos os meses Setembro/2022 Outubro/202…" at bounding box center [944, 178] width 117 height 27
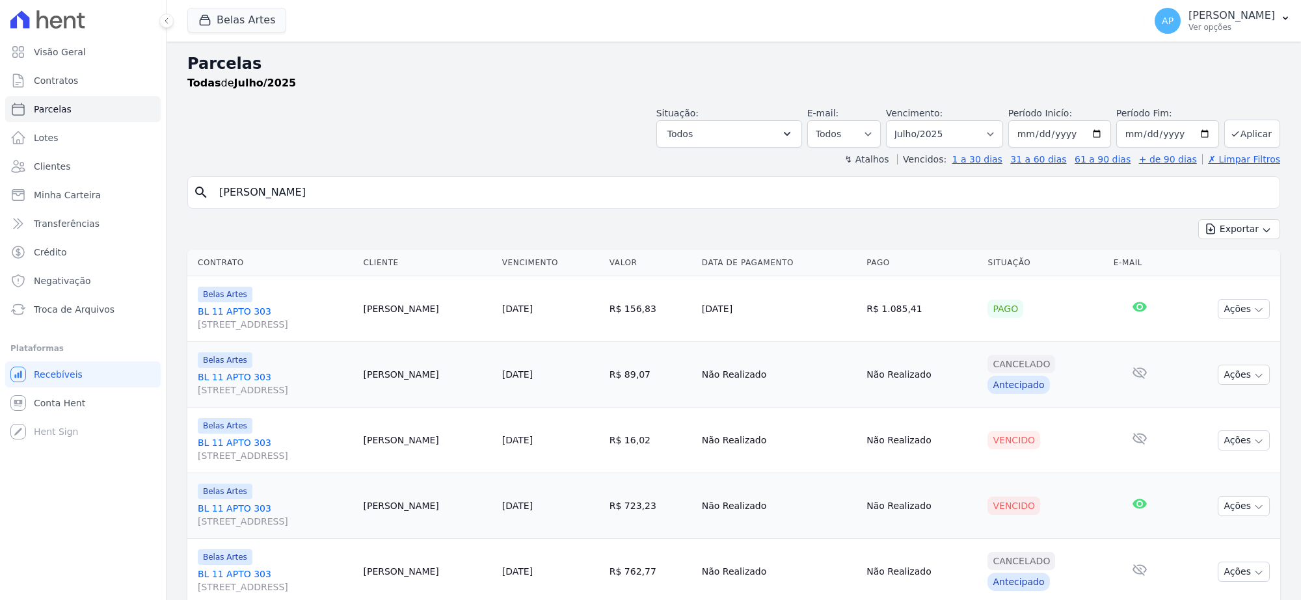
select select
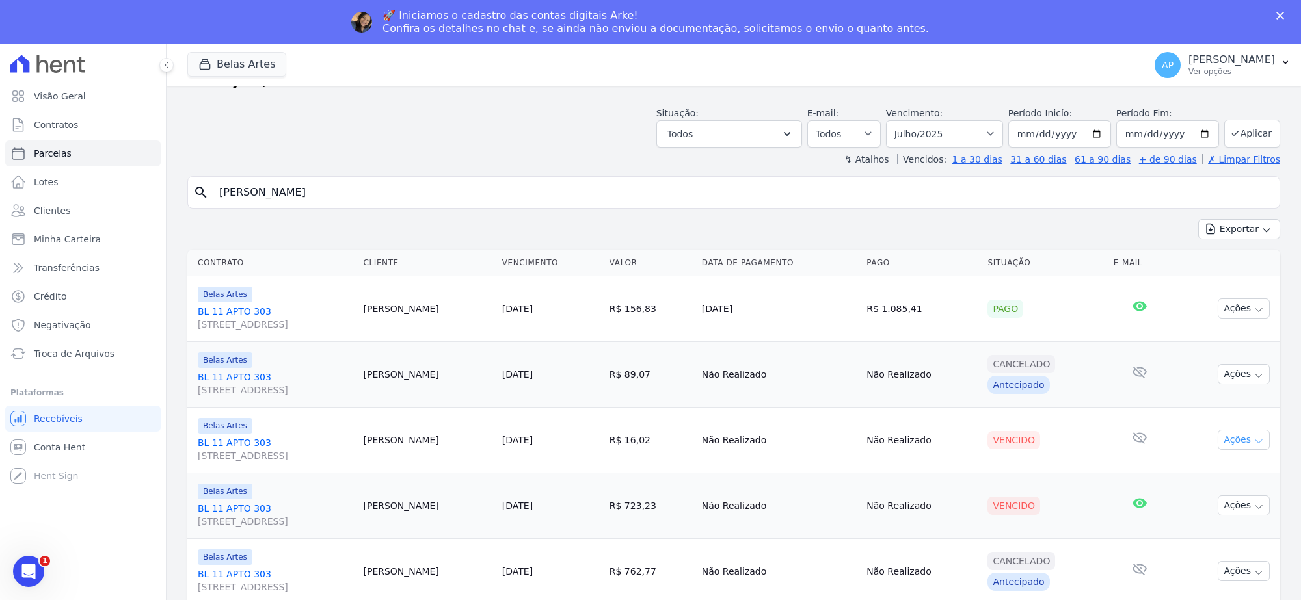
click at [1236, 434] on button "Ações" at bounding box center [1243, 440] width 52 height 20
click at [817, 479] on td "Não Realizado" at bounding box center [778, 506] width 165 height 66
click at [1253, 509] on icon "button" at bounding box center [1258, 507] width 10 height 10
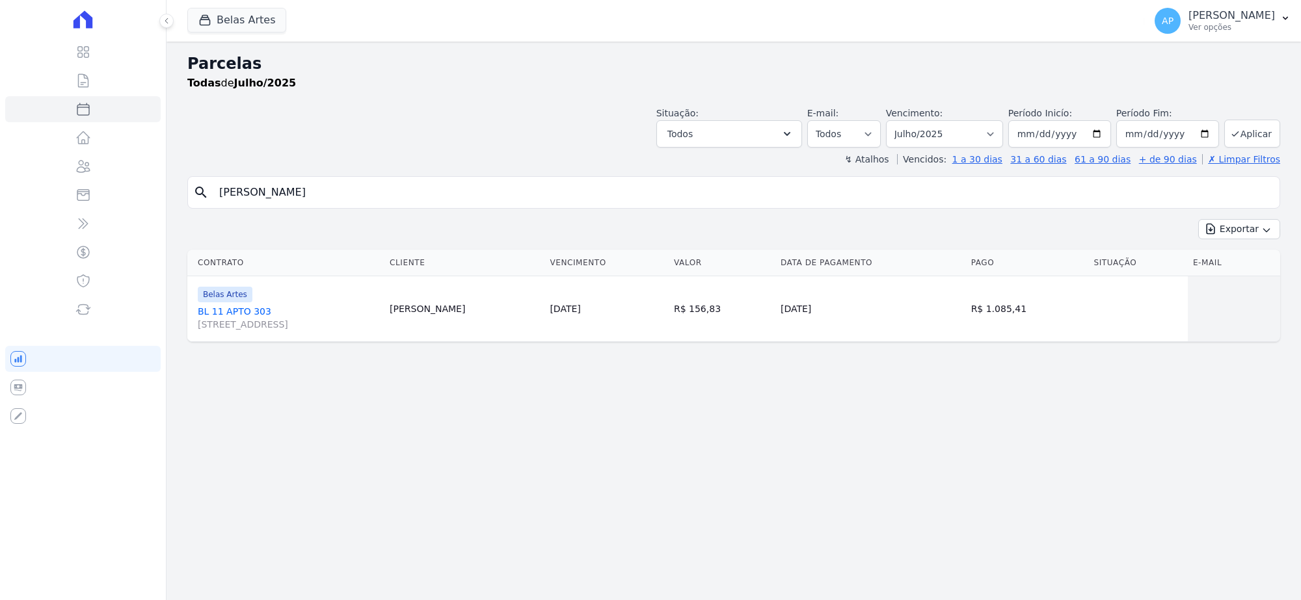
select select
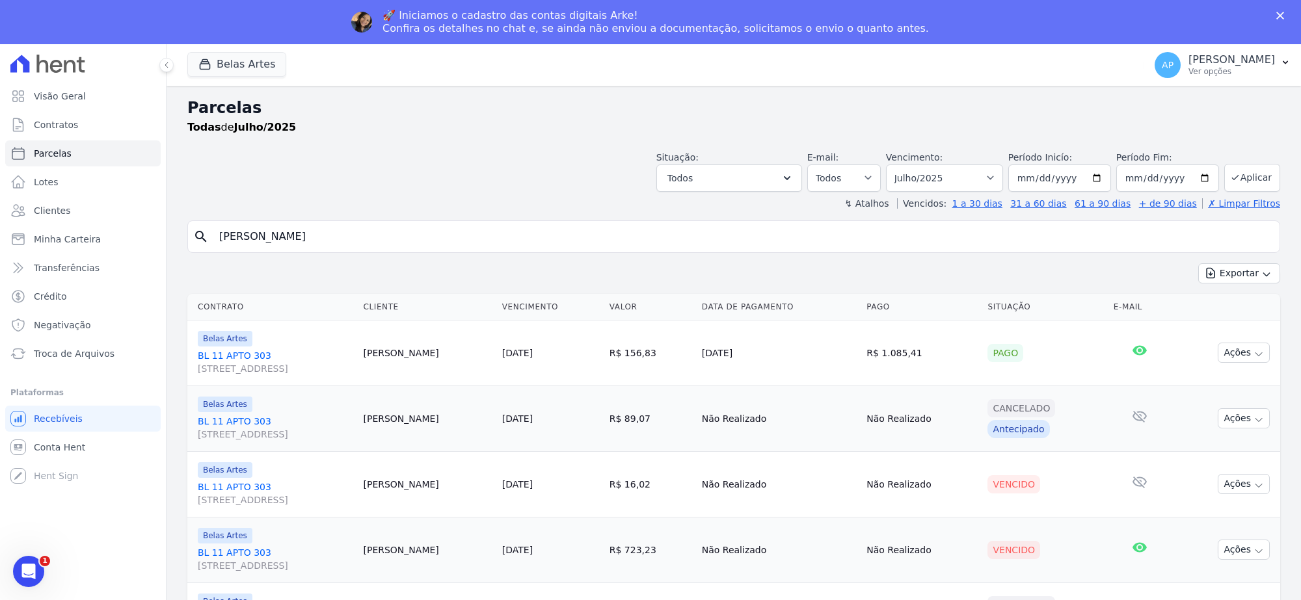
click at [1288, 14] on div "Fechar" at bounding box center [1282, 16] width 13 height 8
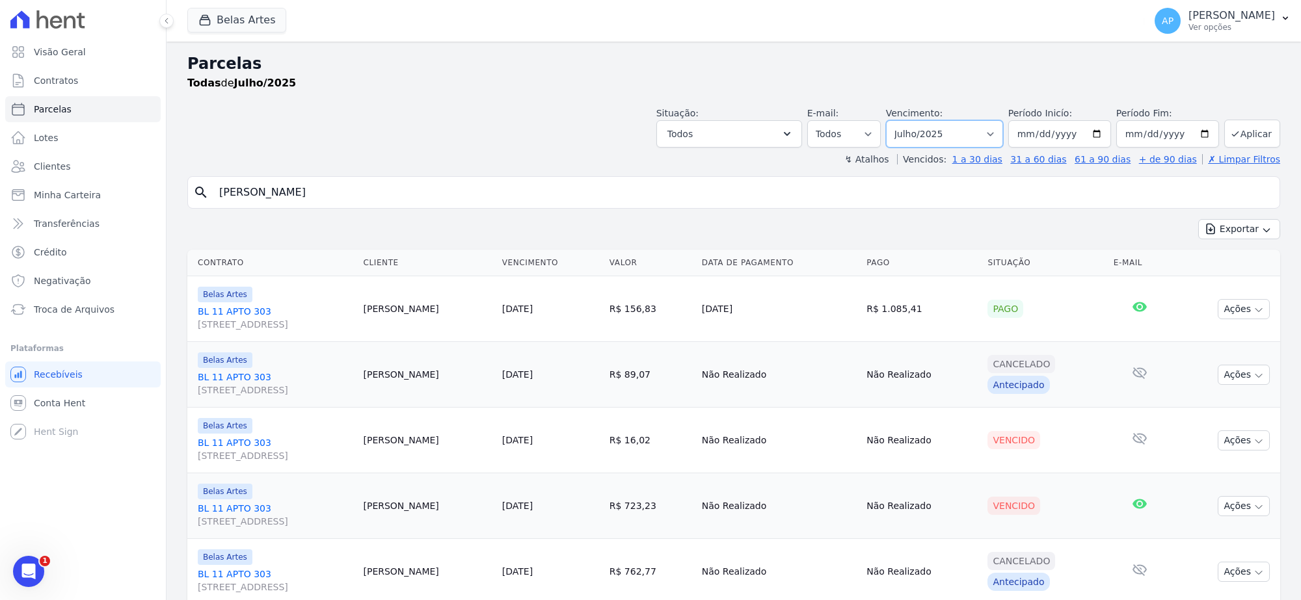
click at [964, 137] on select "Filtrar por período ──────── Todos os meses Setembro/2022 Outubro/2022 Novembro…" at bounding box center [944, 133] width 117 height 27
select select "10/2025"
click at [890, 120] on select "Filtrar por período ──────── Todos os meses Setembro/2022 Outubro/2022 Novembro…" at bounding box center [944, 133] width 117 height 27
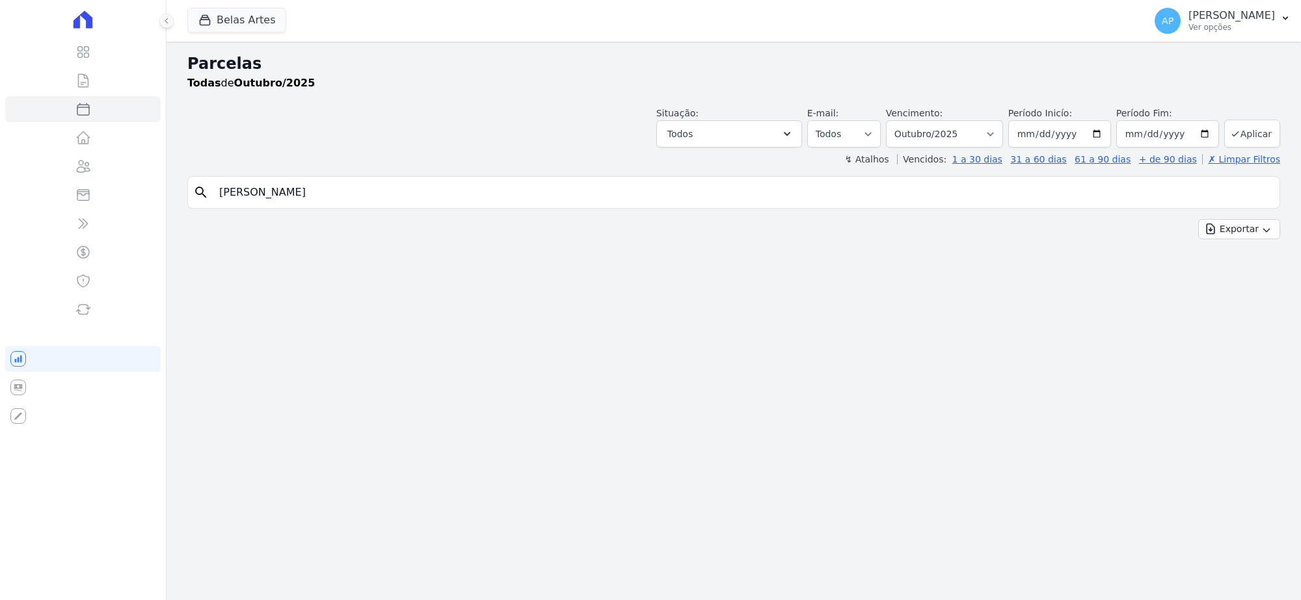
select select
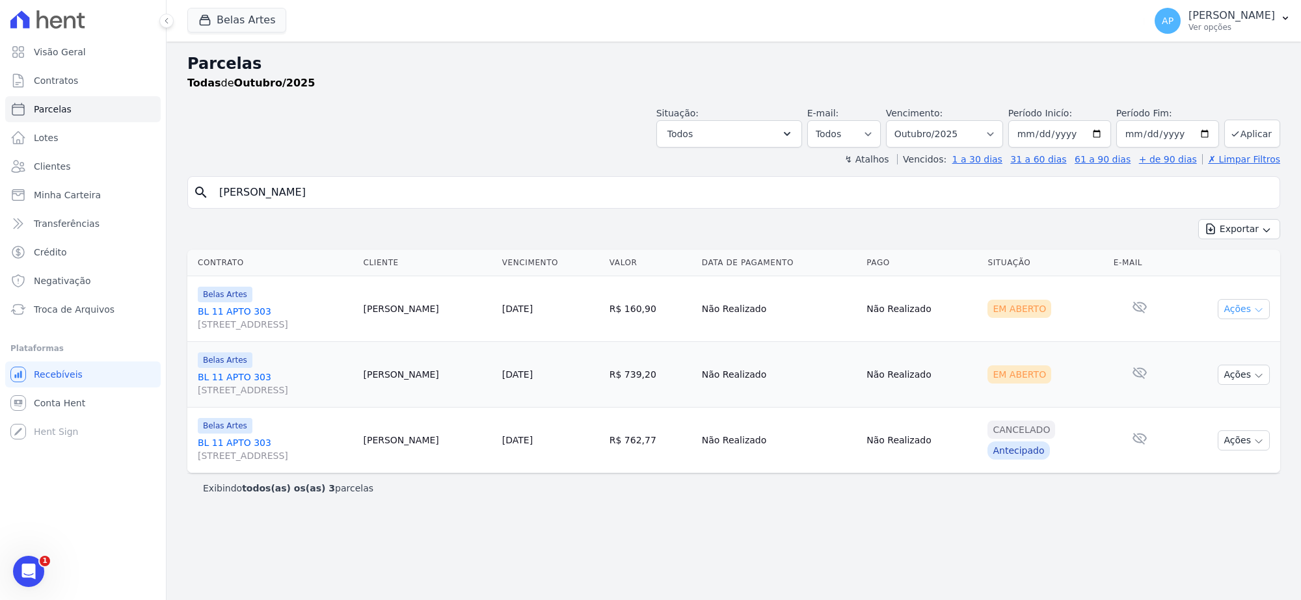
click at [1254, 313] on icon "button" at bounding box center [1258, 310] width 10 height 10
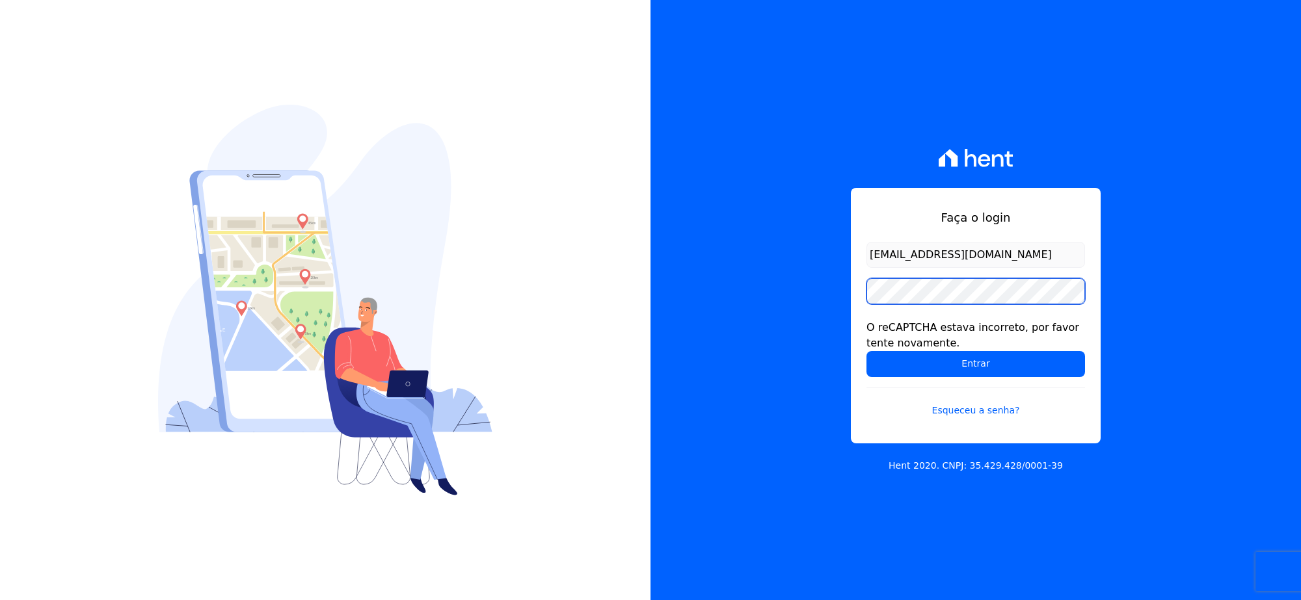
click at [866, 351] on input "Entrar" at bounding box center [975, 364] width 219 height 26
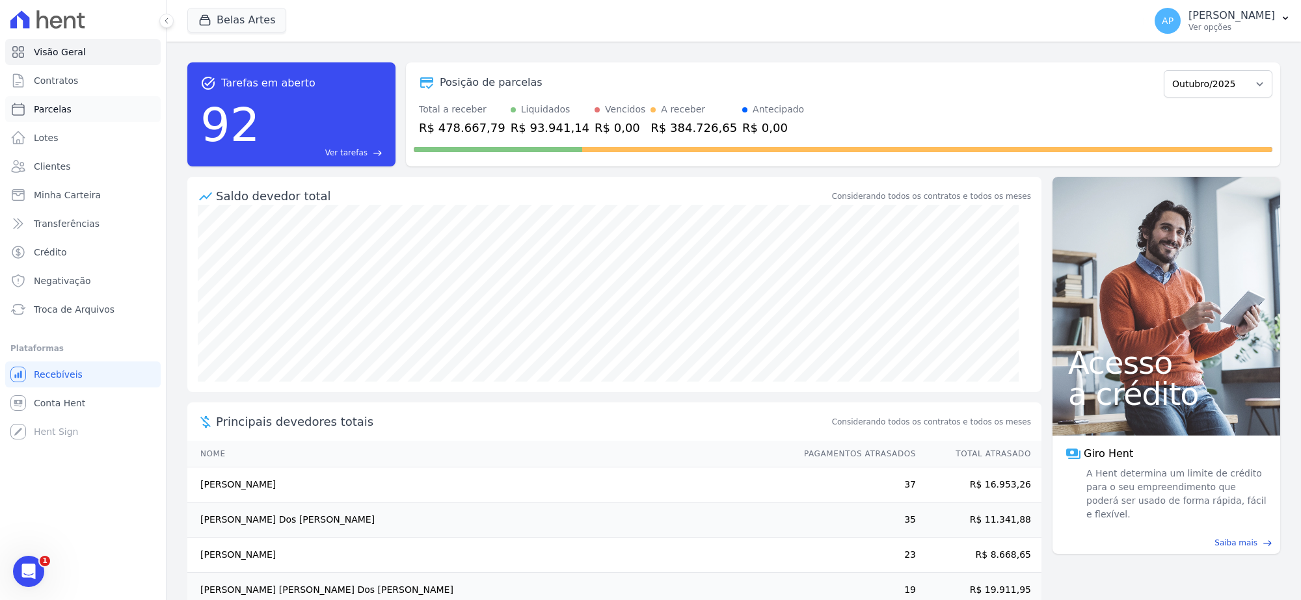
click at [68, 108] on link "Parcelas" at bounding box center [82, 109] width 155 height 26
select select
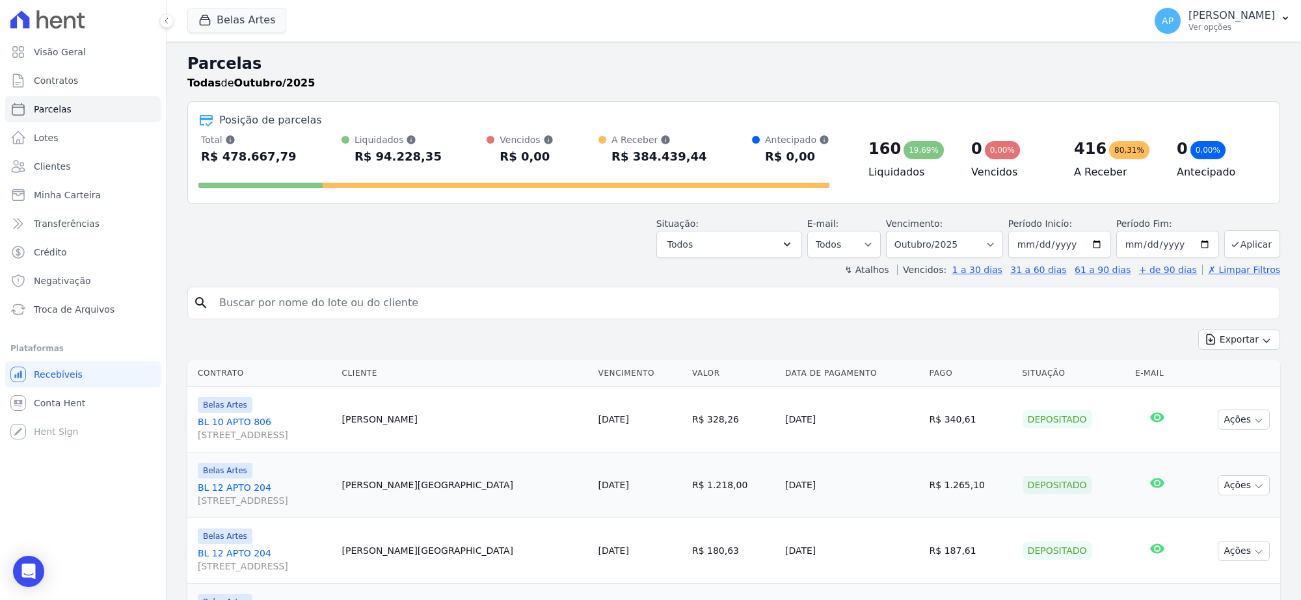
click at [395, 304] on input "search" at bounding box center [742, 303] width 1063 height 26
type input "[PERSON_NAME]"
select select
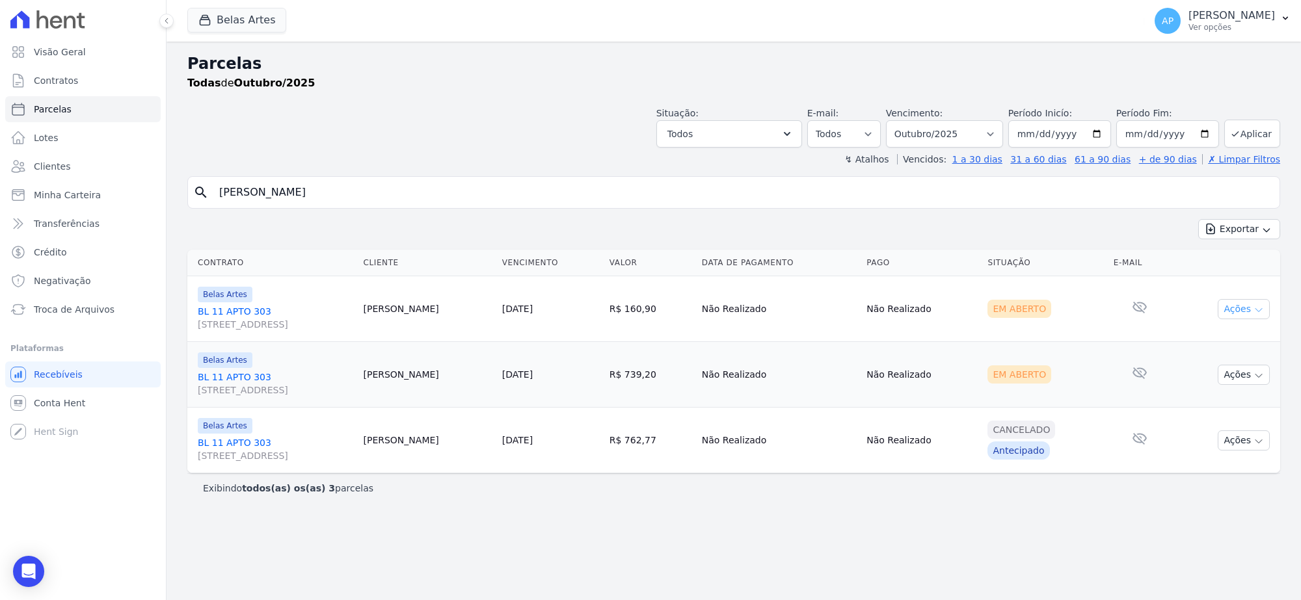
click at [1242, 313] on button "Ações" at bounding box center [1243, 309] width 52 height 20
click at [1195, 347] on link "Ver boleto" at bounding box center [1238, 339] width 125 height 24
